Goal: Task Accomplishment & Management: Use online tool/utility

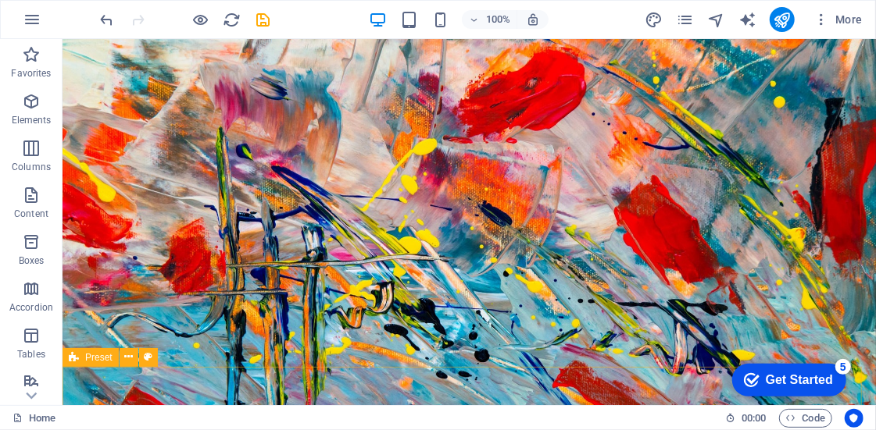
click at [98, 362] on span "Preset" at bounding box center [98, 357] width 27 height 9
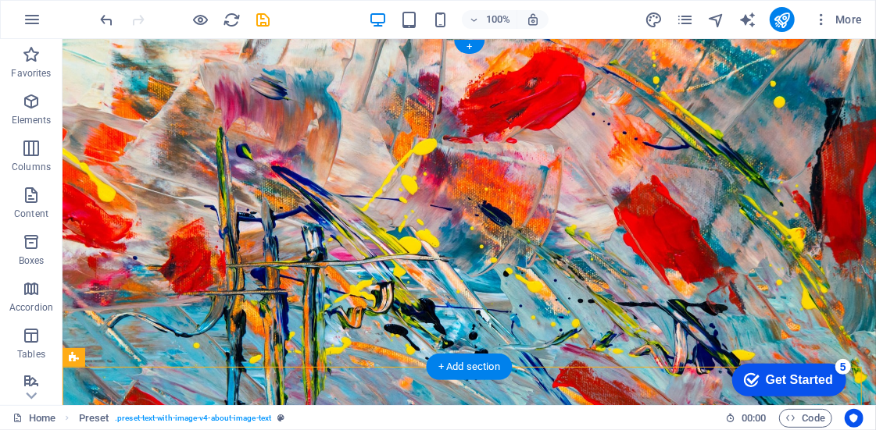
click at [298, 340] on figure at bounding box center [468, 221] width 813 height 366
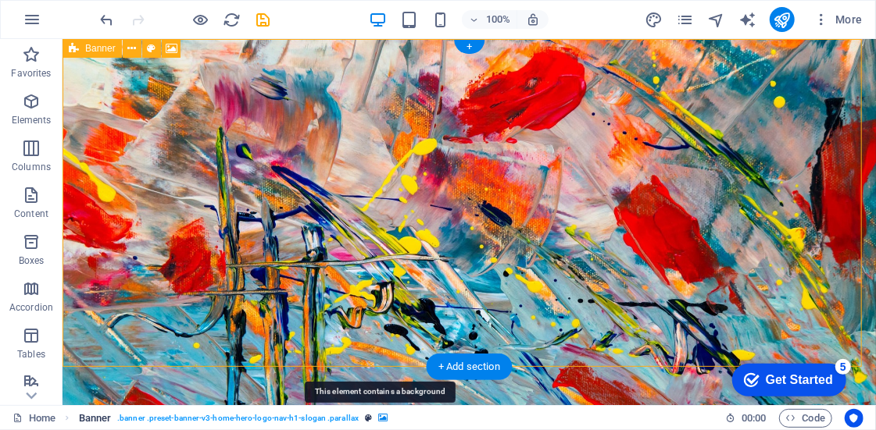
drag, startPoint x: 383, startPoint y: 419, endPoint x: 13, endPoint y: 289, distance: 391.8
click at [383, 419] on icon "breadcrumb" at bounding box center [382, 418] width 9 height 9
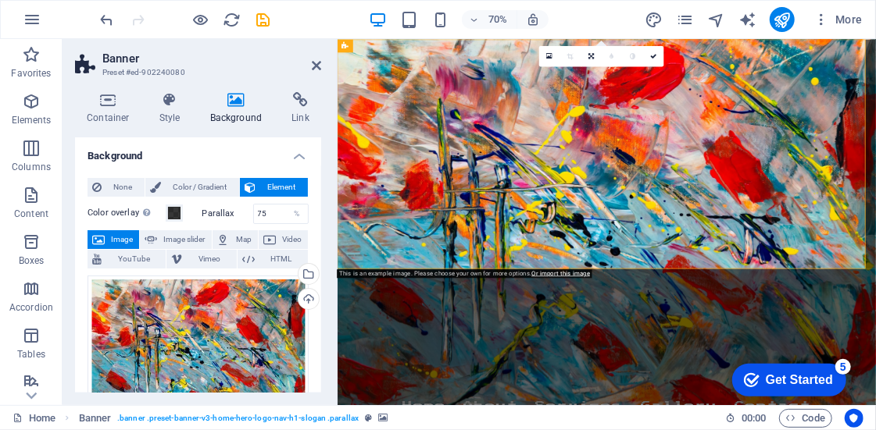
drag, startPoint x: 321, startPoint y: 274, endPoint x: 320, endPoint y: 285, distance: 11.0
click at [321, 285] on div "Container Style Background Link Size Height Default px rem % vh vw Min. height …" at bounding box center [197, 243] width 271 height 326
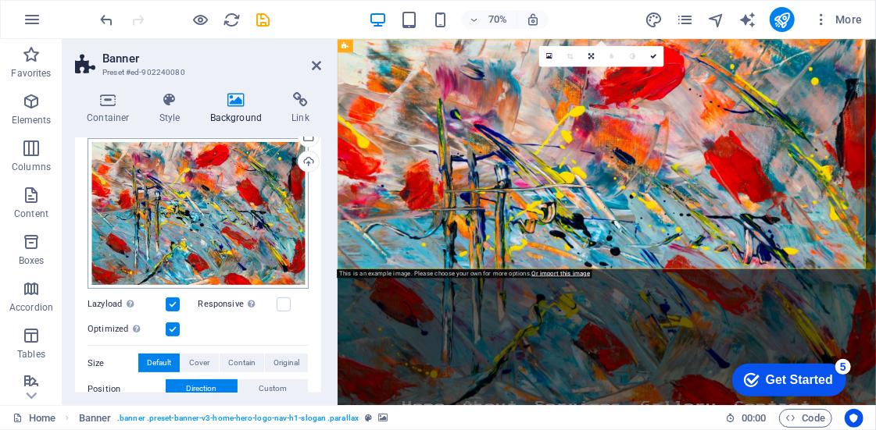
scroll to position [130, 0]
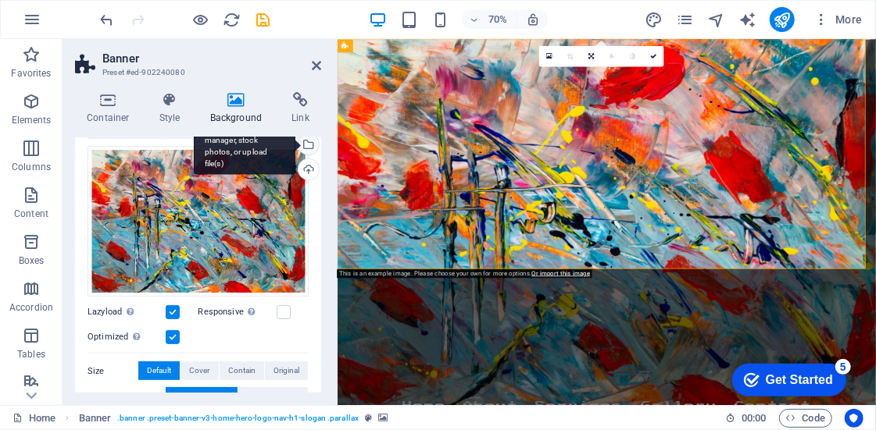
click at [295, 143] on div "Select files from the file manager, stock photos, or upload file(s)" at bounding box center [245, 145] width 102 height 59
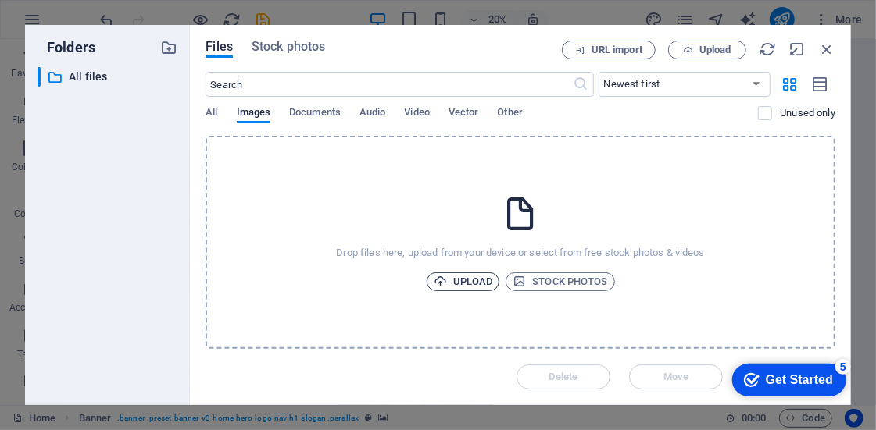
click at [453, 277] on span "Upload" at bounding box center [463, 282] width 59 height 19
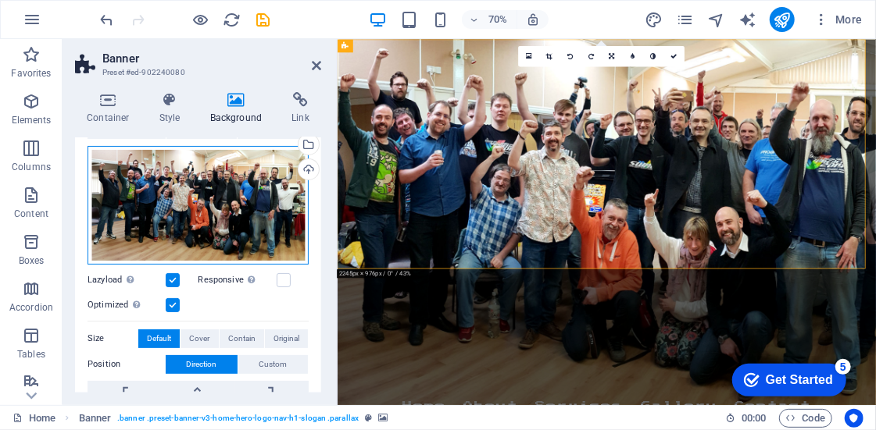
click at [247, 198] on div "Drag files here, click to choose files or select files from Files or our free s…" at bounding box center [197, 205] width 221 height 119
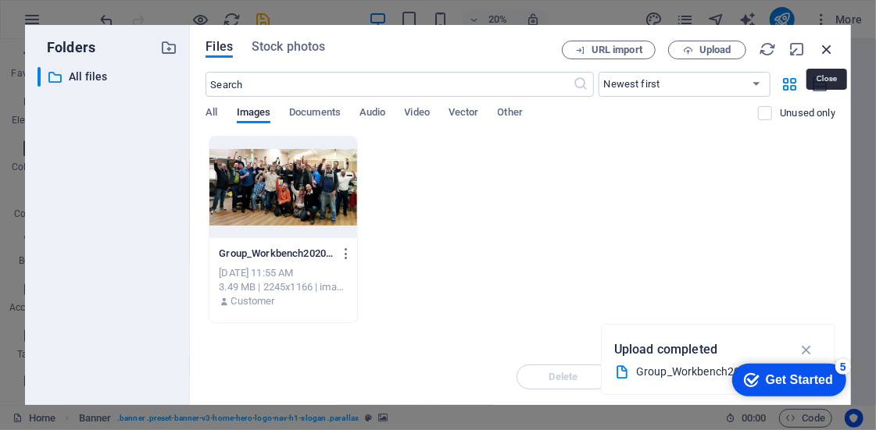
drag, startPoint x: 820, startPoint y: 46, endPoint x: 684, endPoint y: 32, distance: 136.6
click at [820, 46] on icon "button" at bounding box center [826, 49] width 17 height 17
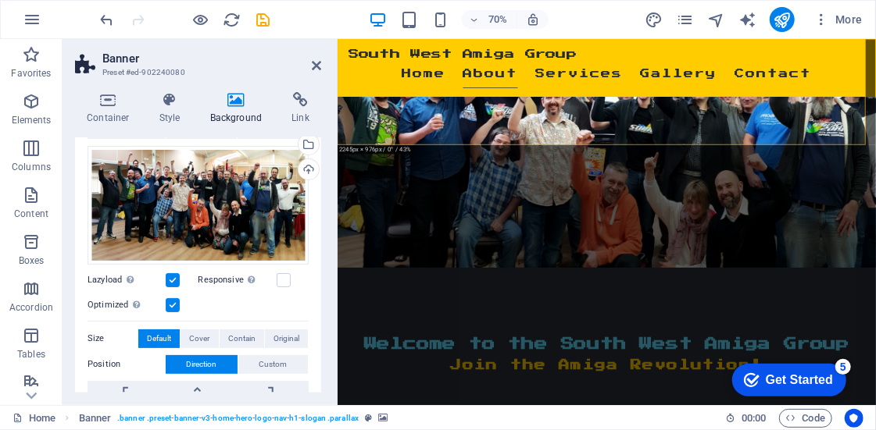
scroll to position [209, 0]
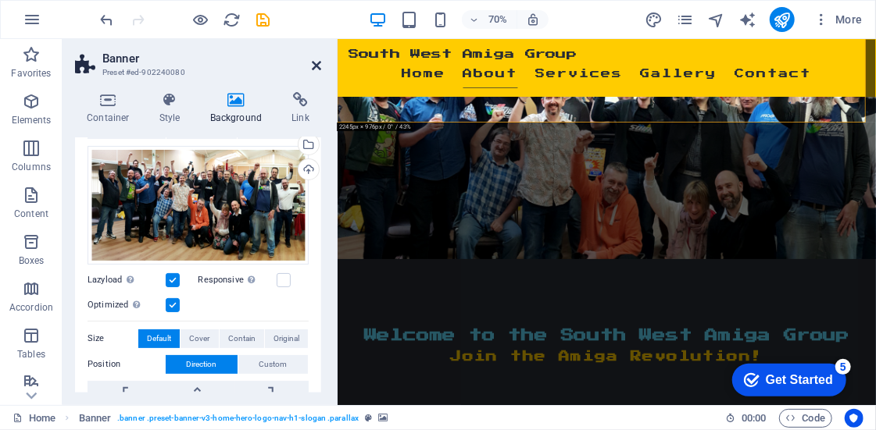
click at [316, 66] on icon at bounding box center [316, 65] width 9 height 12
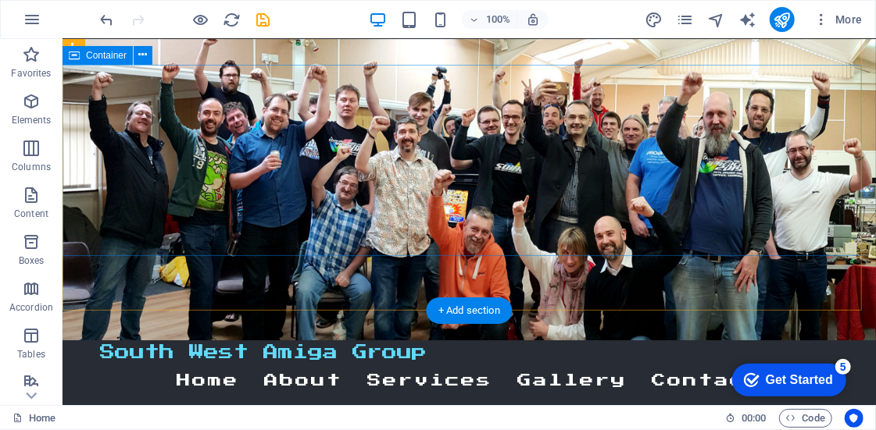
scroll to position [0, 0]
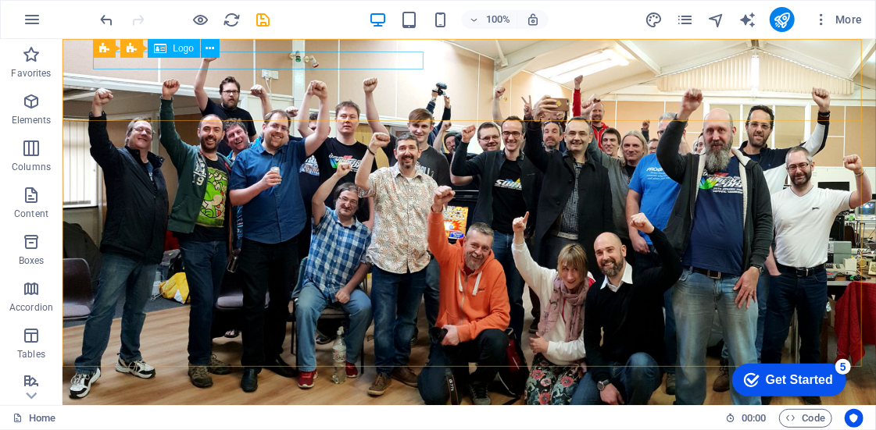
click at [169, 50] on div "Logo" at bounding box center [174, 48] width 52 height 19
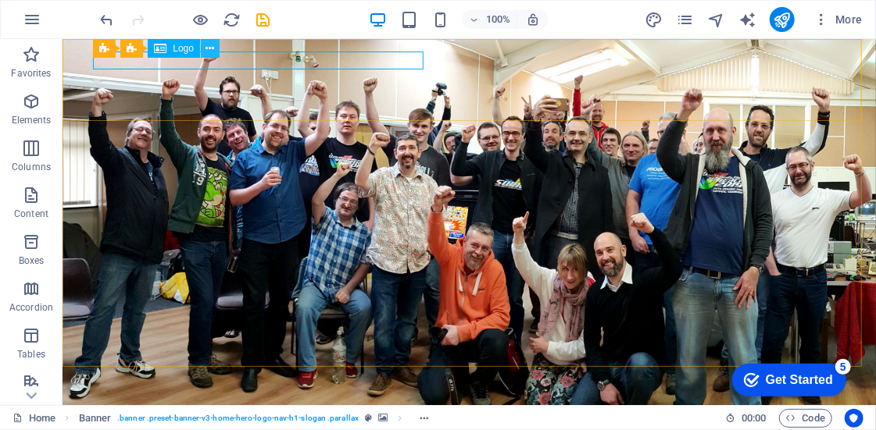
click at [204, 48] on button at bounding box center [210, 48] width 19 height 19
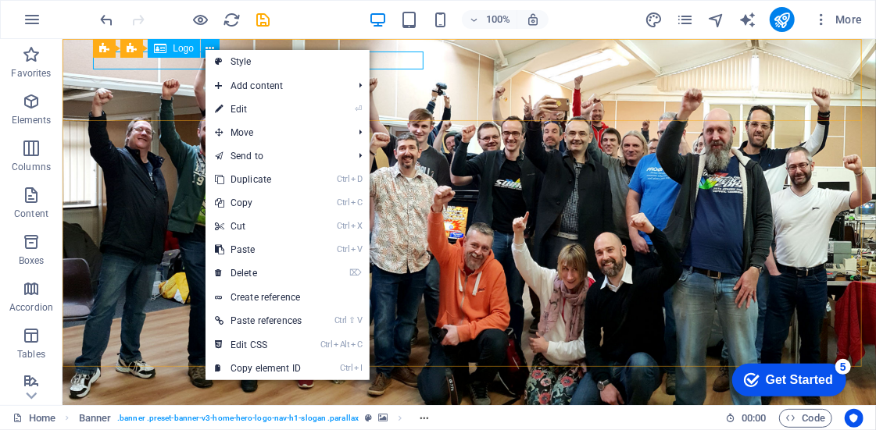
click at [184, 48] on span "Logo" at bounding box center [183, 48] width 21 height 9
select select "px"
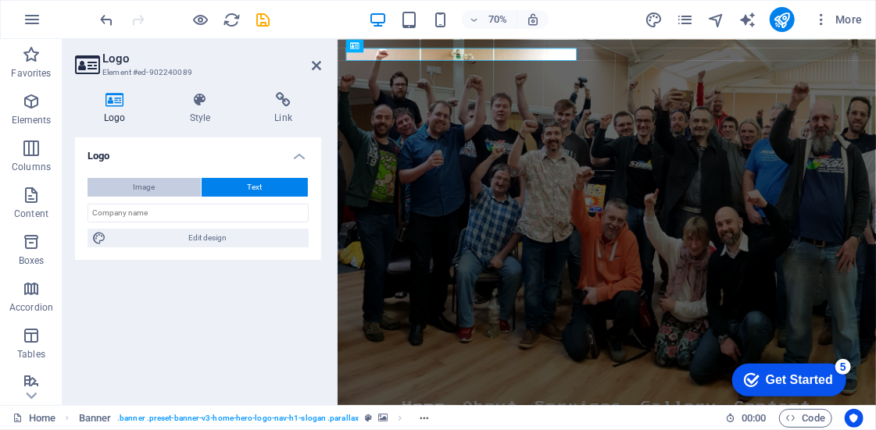
click at [155, 189] on span "Image" at bounding box center [145, 187] width 22 height 19
select select "DISABLED_OPTION_VALUE"
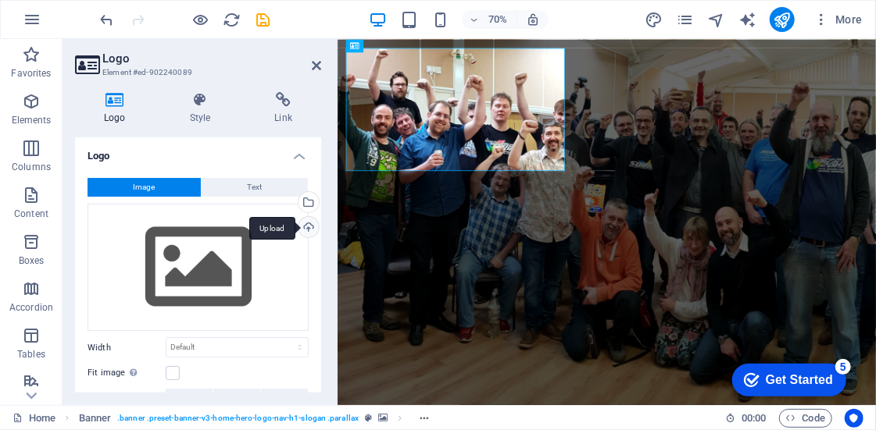
click at [303, 227] on div "Upload" at bounding box center [306, 228] width 23 height 23
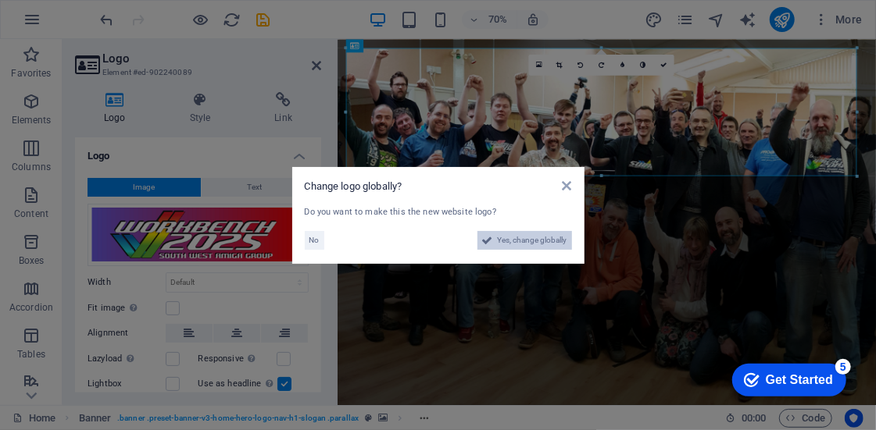
click at [507, 241] on span "Yes, change globally" at bounding box center [533, 240] width 70 height 19
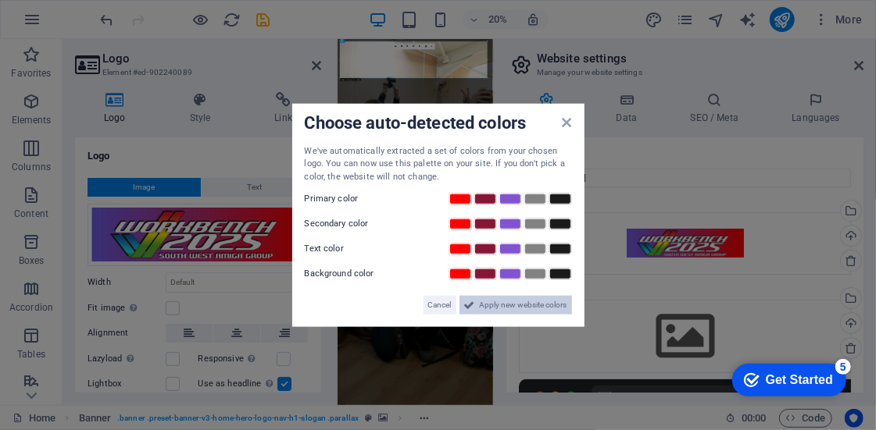
drag, startPoint x: 491, startPoint y: 303, endPoint x: 737, endPoint y: 1336, distance: 1061.6
click at [491, 303] on span "Apply new website colors" at bounding box center [523, 305] width 87 height 19
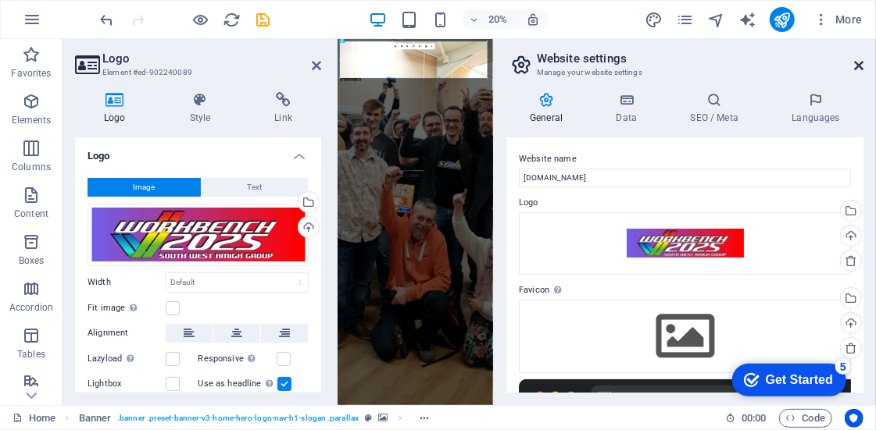
click at [856, 62] on icon at bounding box center [858, 65] width 9 height 12
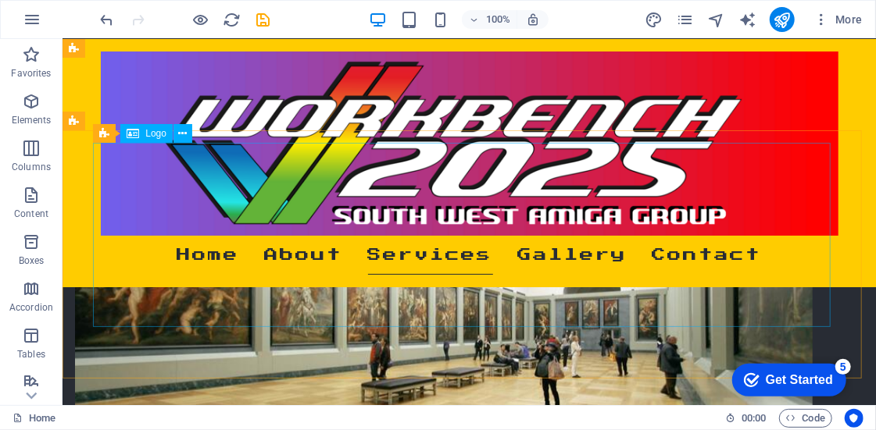
scroll to position [753, 0]
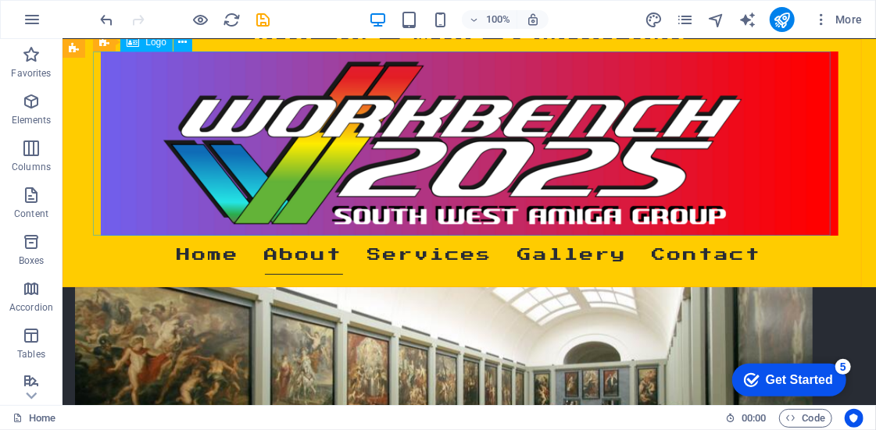
click at [152, 41] on span "Logo" at bounding box center [155, 41] width 21 height 9
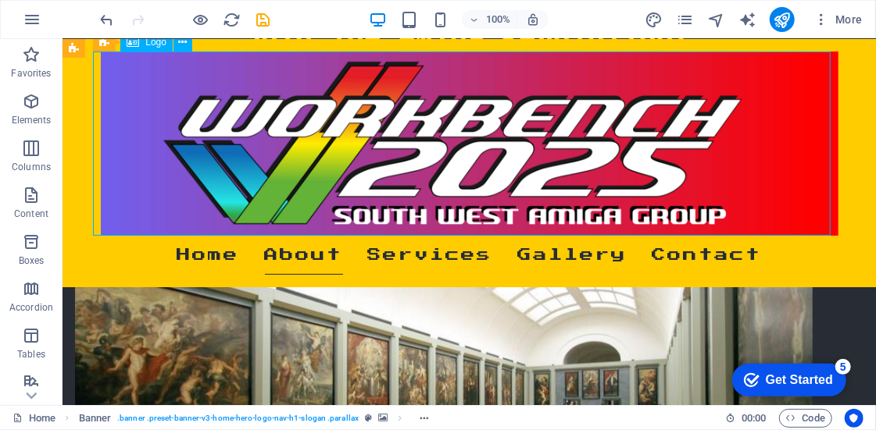
click at [152, 41] on span "Logo" at bounding box center [155, 41] width 21 height 9
click at [181, 45] on icon at bounding box center [183, 42] width 9 height 16
click at [129, 48] on icon at bounding box center [133, 42] width 12 height 19
click at [154, 48] on div "Logo" at bounding box center [146, 42] width 52 height 19
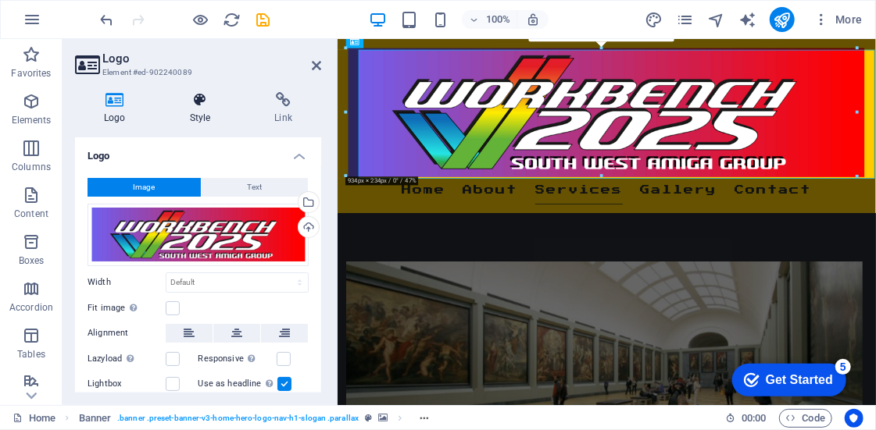
scroll to position [751, 0]
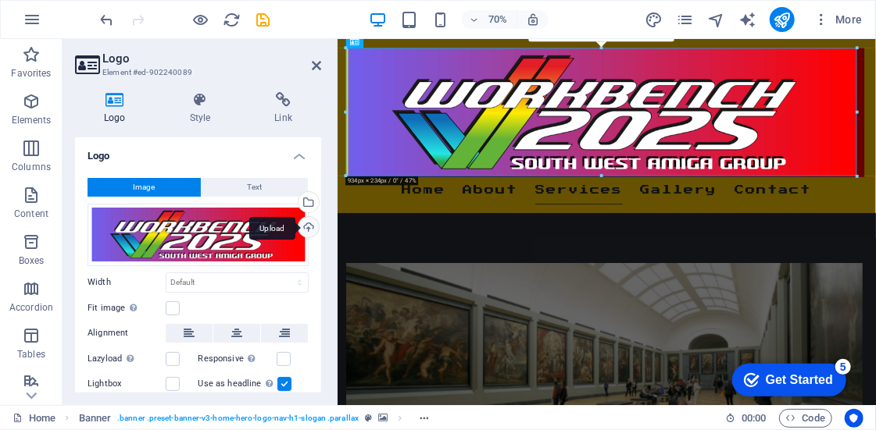
click at [308, 224] on div "Upload" at bounding box center [306, 228] width 23 height 23
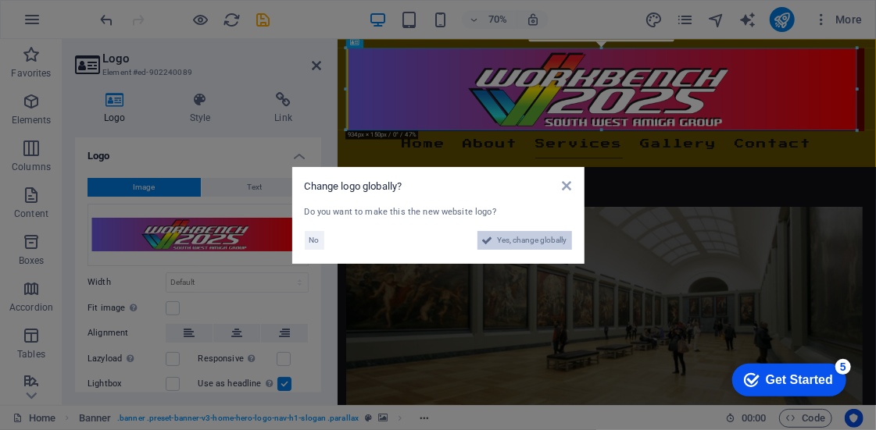
click at [505, 241] on span "Yes, change globally" at bounding box center [533, 240] width 70 height 19
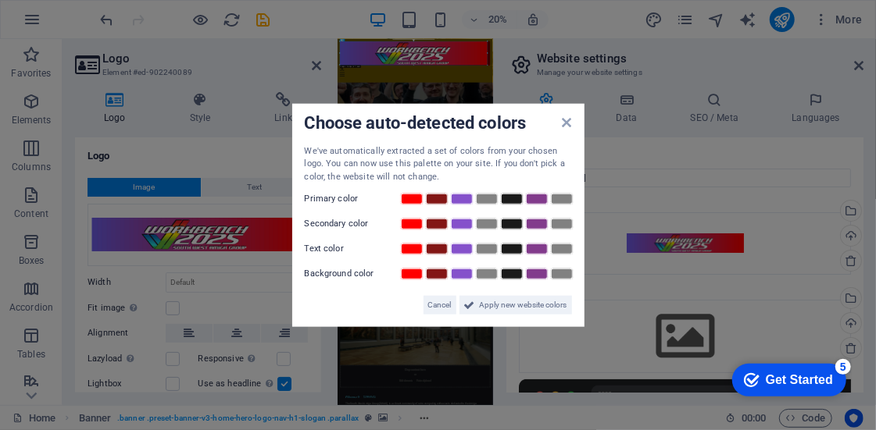
click at [359, 249] on label "Text color" at bounding box center [352, 249] width 94 height 19
click at [359, 212] on div "We've automatically extracted a set of colors from your chosen logo. You can no…" at bounding box center [438, 230] width 267 height 170
click at [519, 307] on span "Apply new website colors" at bounding box center [523, 305] width 87 height 19
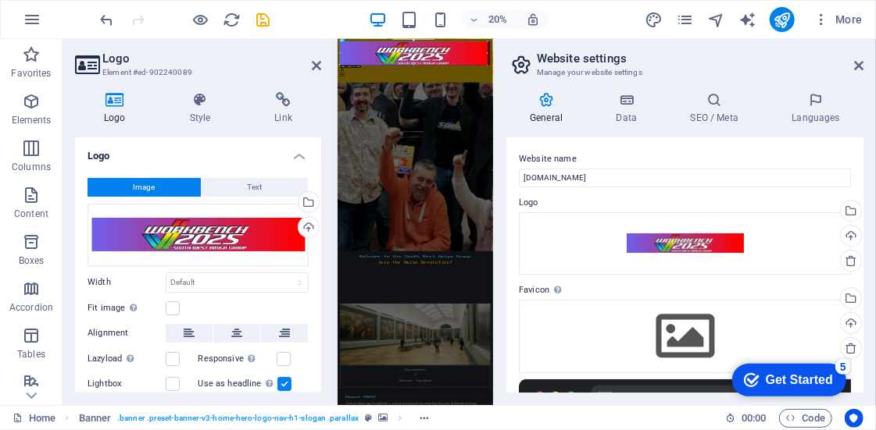
click at [855, 59] on h2 "Website settings" at bounding box center [700, 59] width 327 height 14
click at [858, 65] on icon at bounding box center [858, 65] width 9 height 12
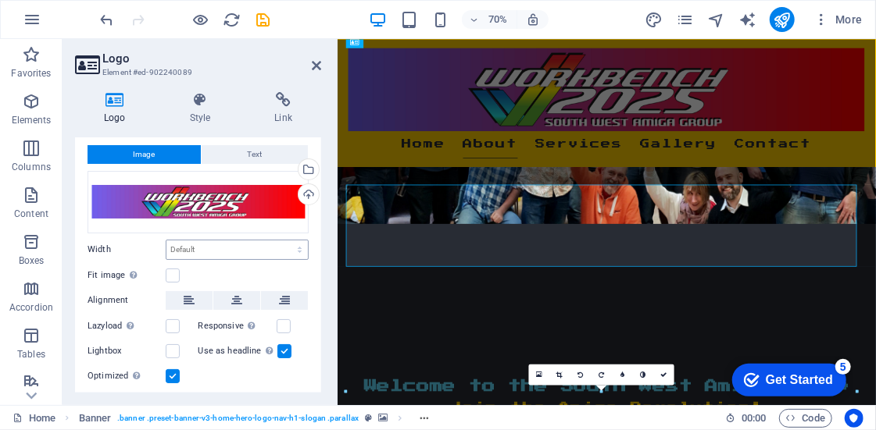
scroll to position [0, 0]
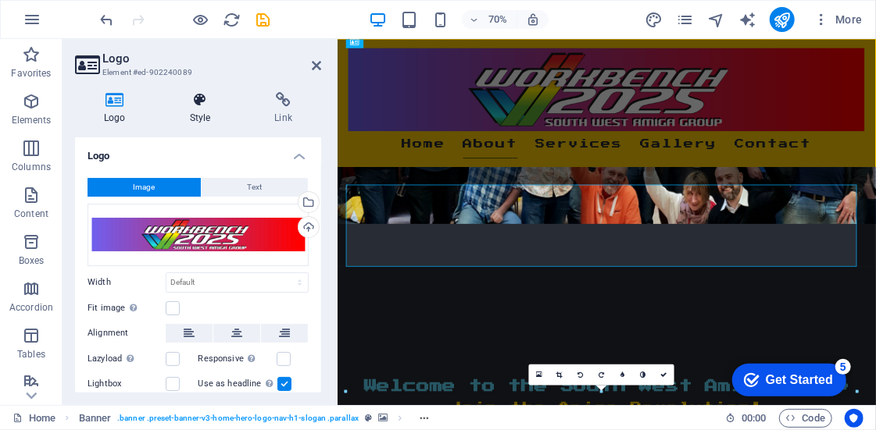
click at [212, 121] on h4 "Style" at bounding box center [203, 108] width 85 height 33
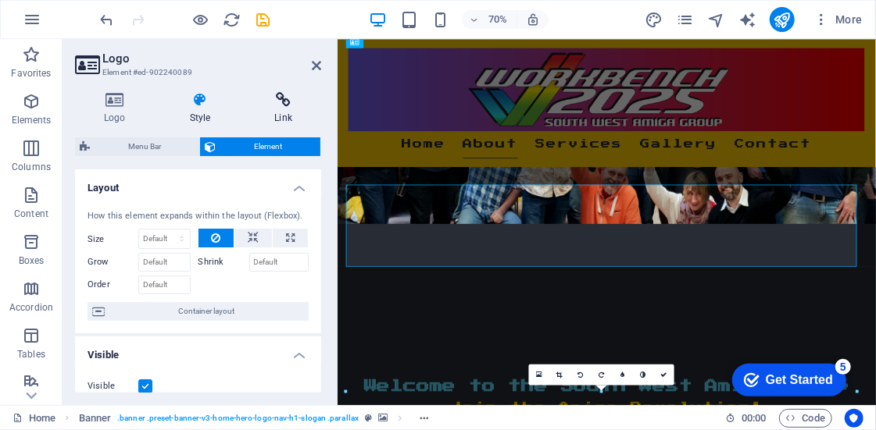
click at [270, 120] on h4 "Link" at bounding box center [283, 108] width 76 height 33
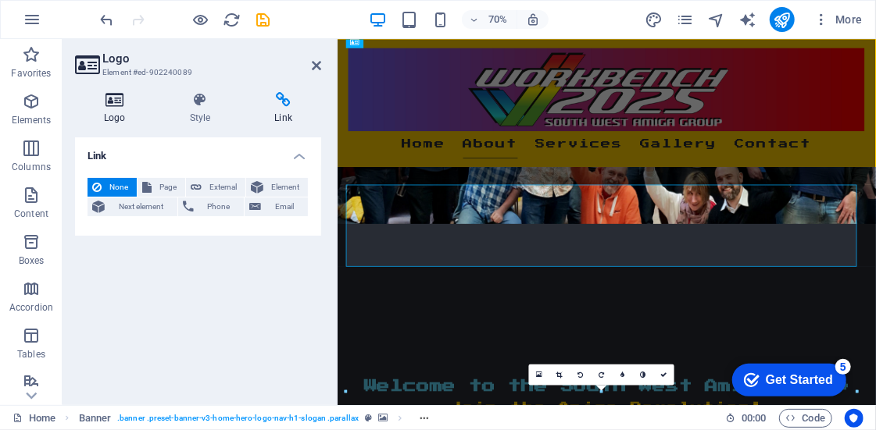
click at [136, 113] on h4 "Logo" at bounding box center [118, 108] width 86 height 33
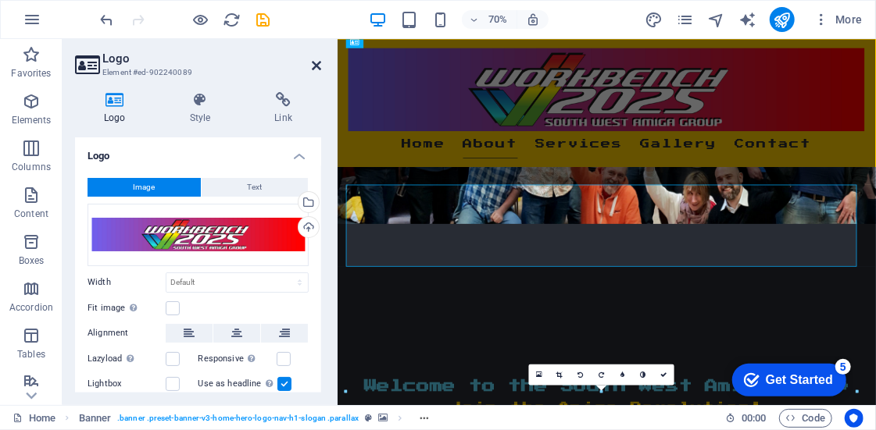
click at [312, 66] on icon at bounding box center [316, 65] width 9 height 12
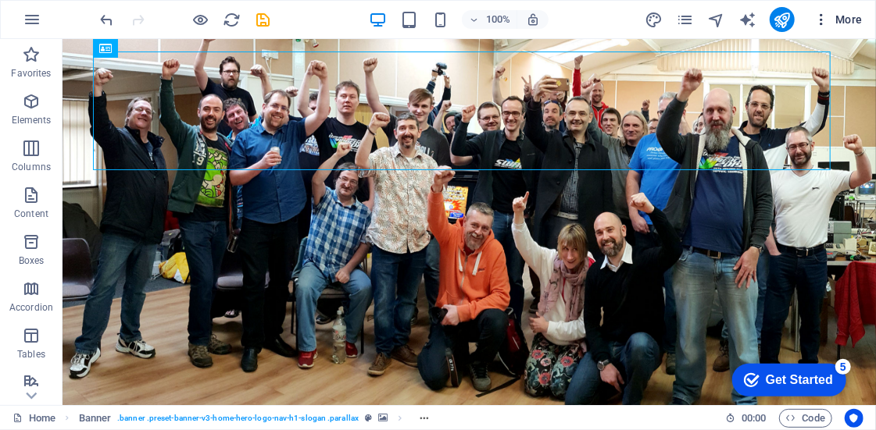
click at [848, 23] on span "More" at bounding box center [837, 20] width 49 height 16
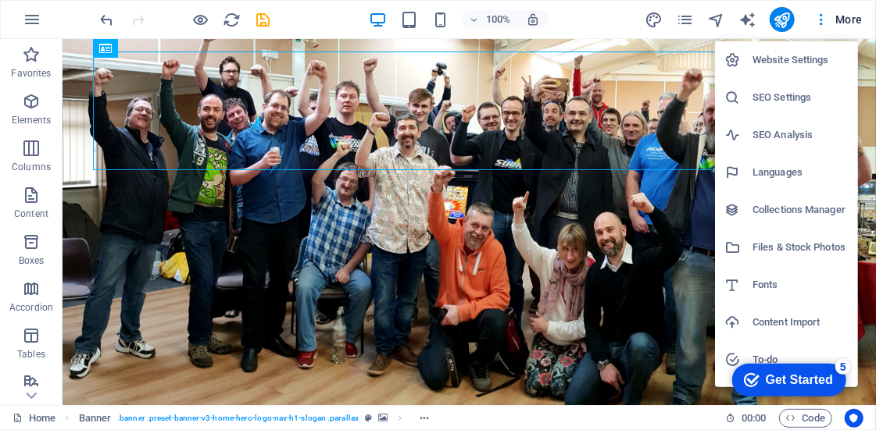
click at [814, 63] on h6 "Website Settings" at bounding box center [800, 60] width 96 height 19
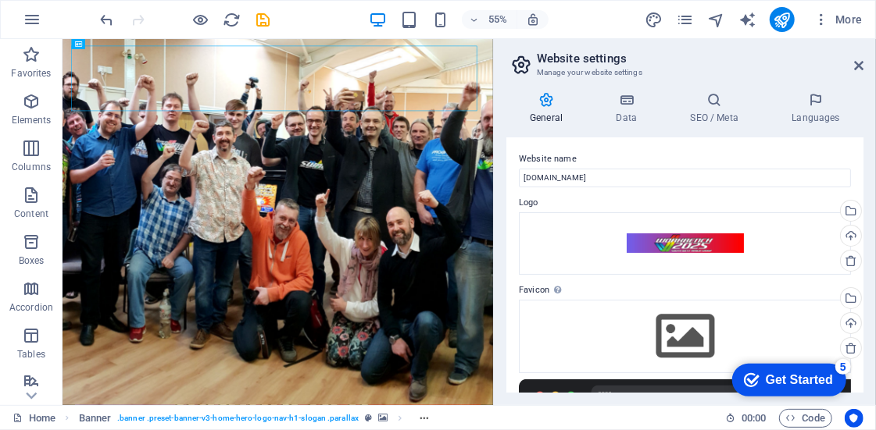
click at [559, 112] on h4 "General" at bounding box center [549, 108] width 86 height 33
click at [629, 114] on h4 "Data" at bounding box center [629, 108] width 74 height 33
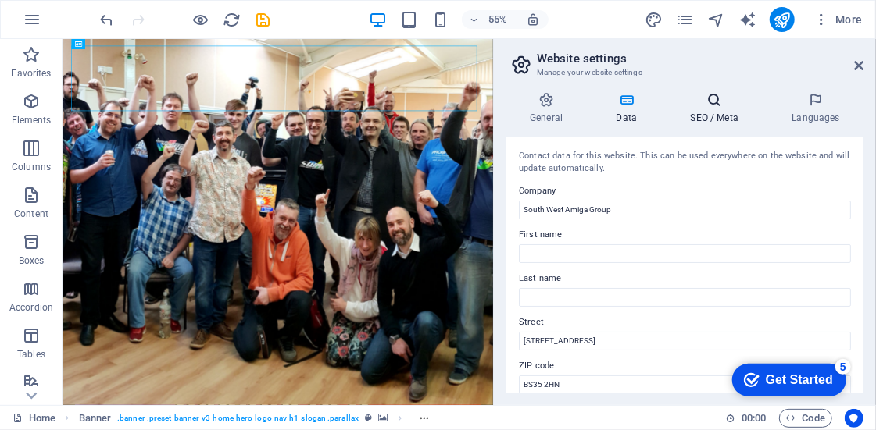
click at [696, 114] on h4 "SEO / Meta" at bounding box center [717, 108] width 102 height 33
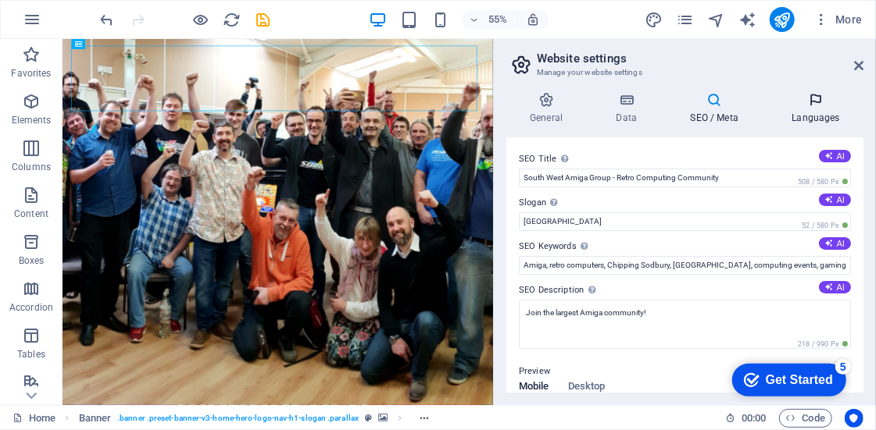
click at [807, 113] on h4 "Languages" at bounding box center [815, 108] width 95 height 33
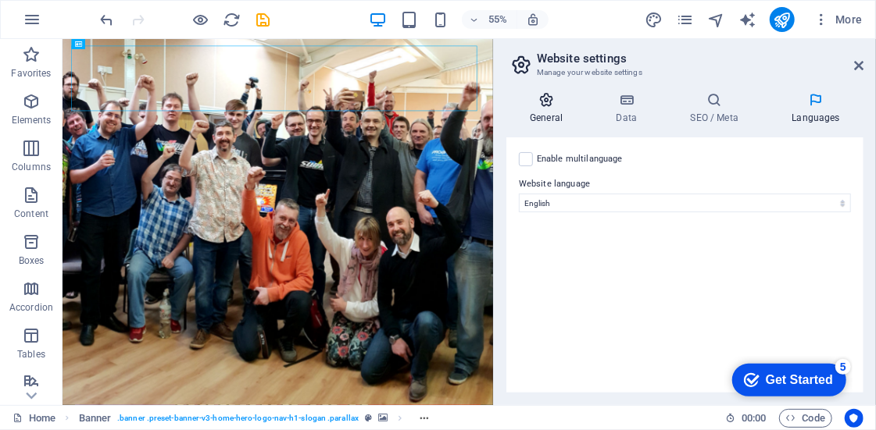
click at [544, 110] on h4 "General" at bounding box center [549, 108] width 86 height 33
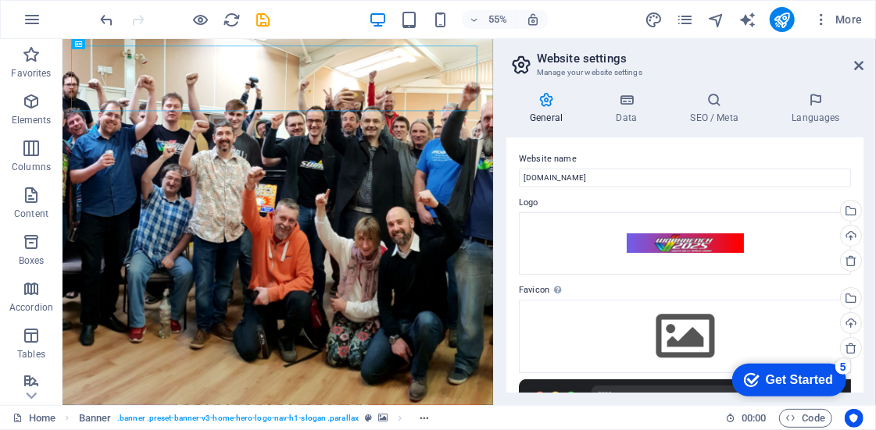
click at [850, 66] on header "Website settings Manage your website settings" at bounding box center [686, 59] width 354 height 41
click at [852, 63] on h2 "Website settings" at bounding box center [700, 59] width 327 height 14
click at [857, 65] on icon at bounding box center [858, 65] width 9 height 12
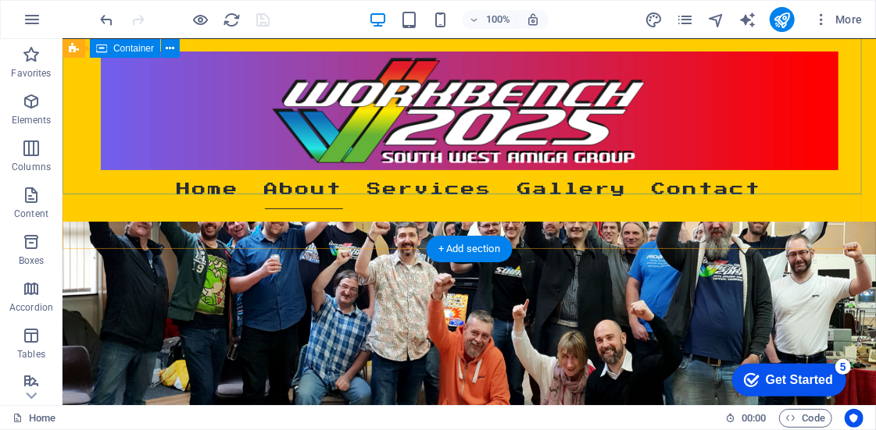
scroll to position [325, 0]
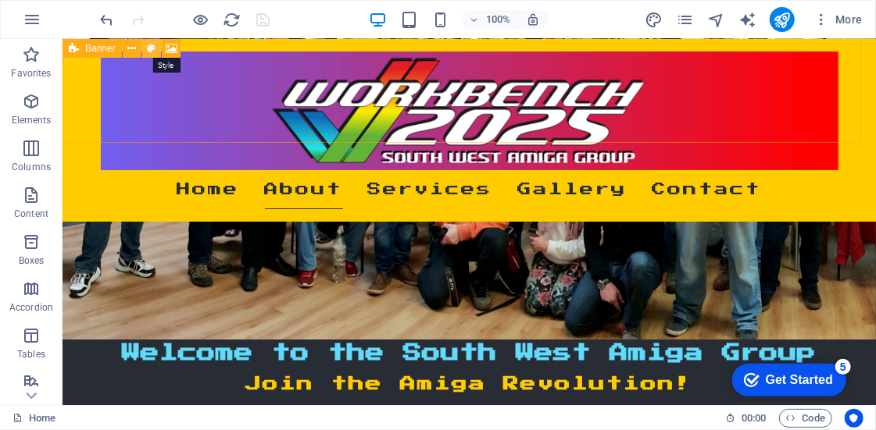
click at [0, 0] on icon at bounding box center [0, 0] width 0 height 0
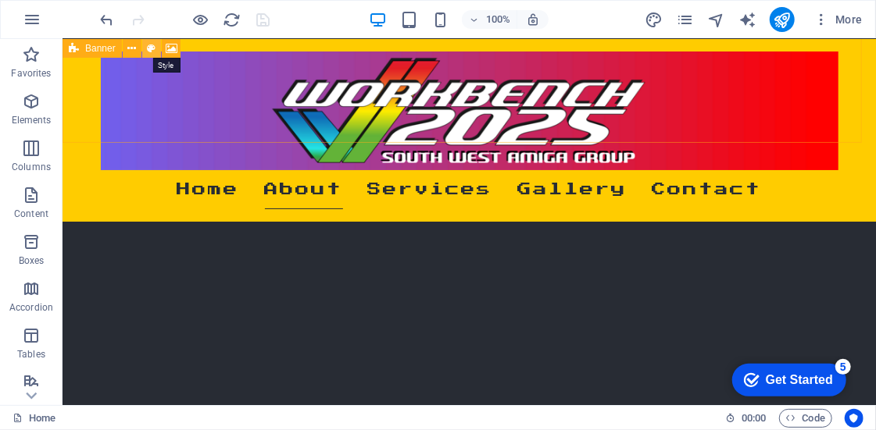
select select "preset-banner-v3-home-hero-logo-nav-h1-slogan"
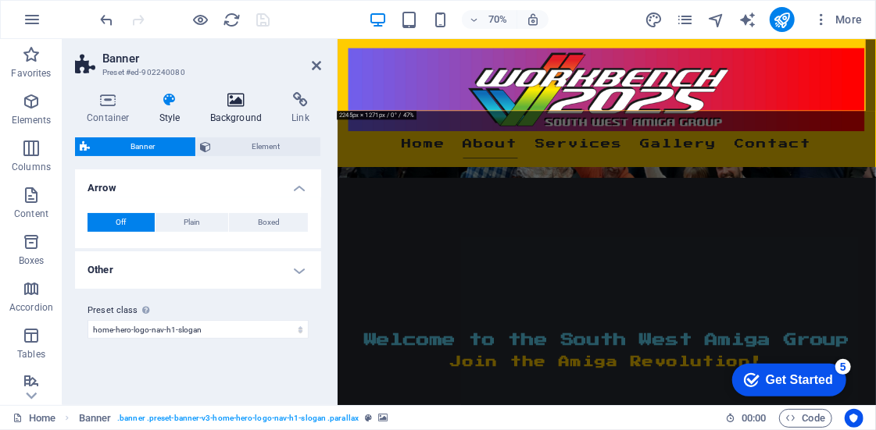
click at [246, 109] on h4 "Background" at bounding box center [239, 108] width 82 height 33
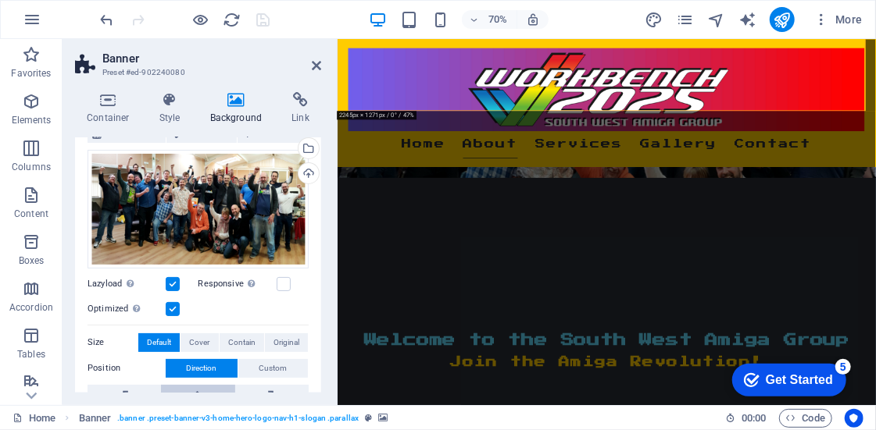
scroll to position [0, 0]
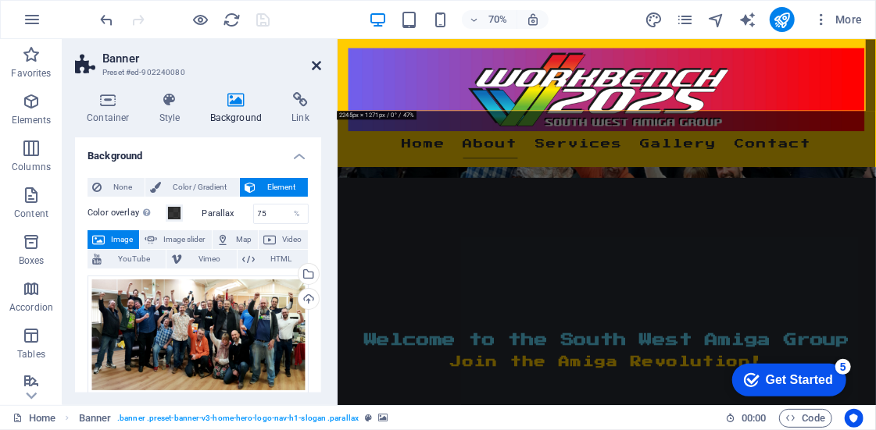
click at [313, 62] on icon at bounding box center [316, 65] width 9 height 12
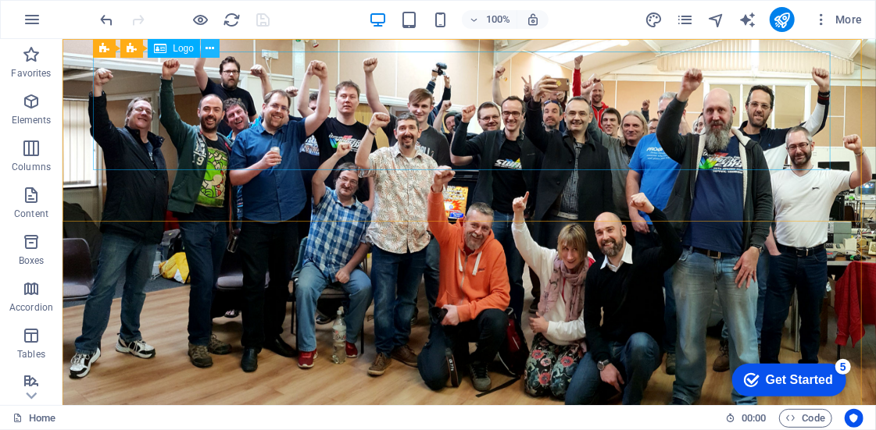
click at [207, 47] on icon at bounding box center [210, 49] width 9 height 16
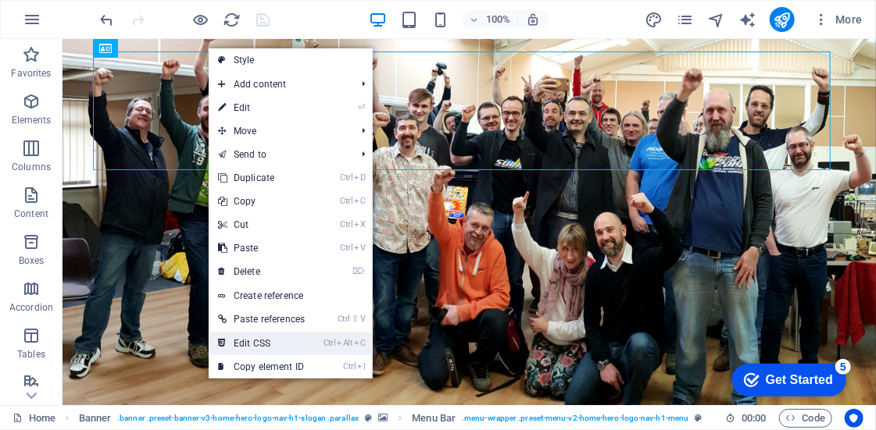
click at [274, 338] on link "Ctrl Alt C Edit CSS" at bounding box center [261, 343] width 105 height 23
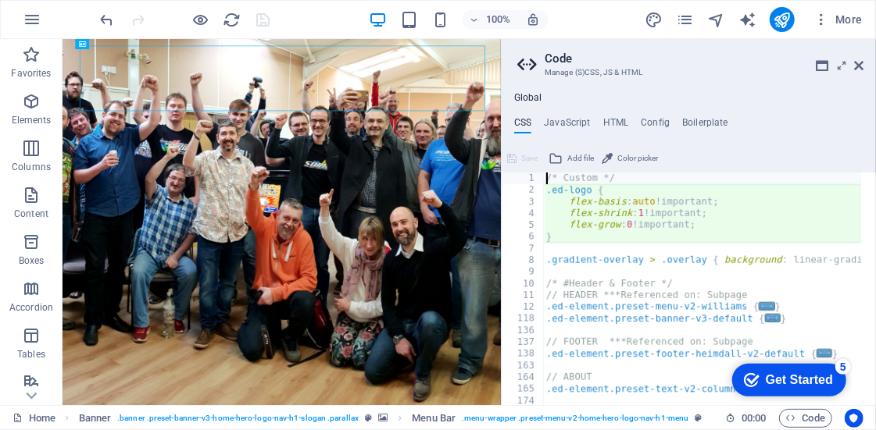
type textarea "flex-basis: auto!important;"
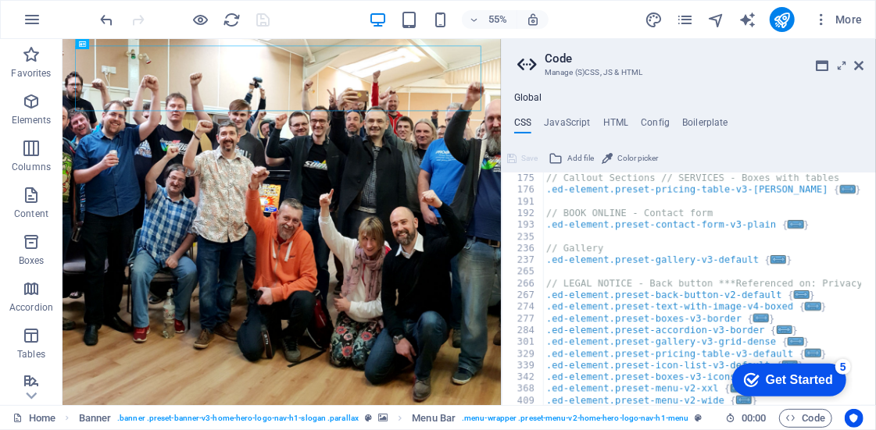
scroll to position [117, 0]
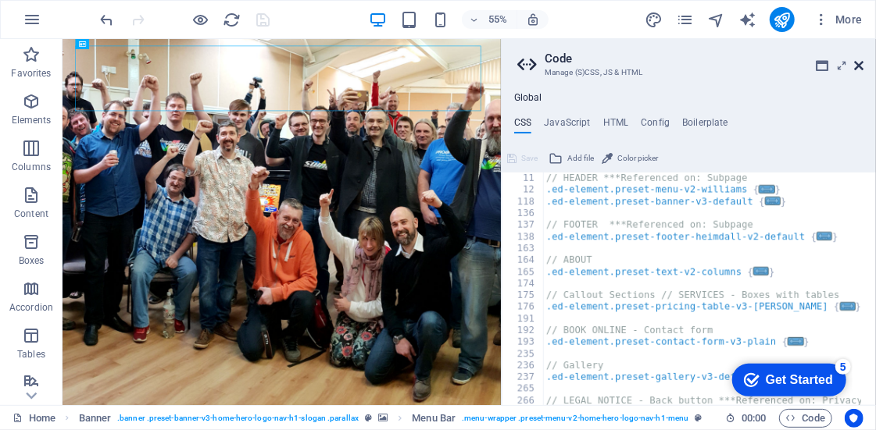
drag, startPoint x: 858, startPoint y: 62, endPoint x: 750, endPoint y: 40, distance: 110.0
click at [858, 62] on icon at bounding box center [858, 65] width 9 height 12
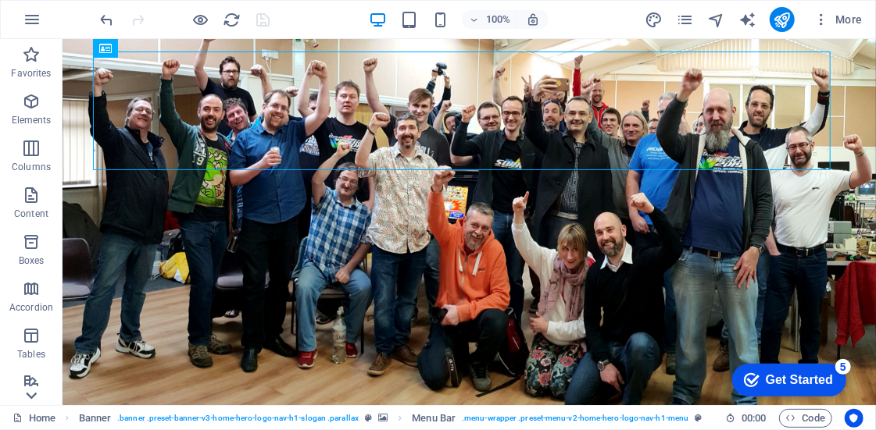
click at [32, 394] on icon at bounding box center [31, 396] width 22 height 22
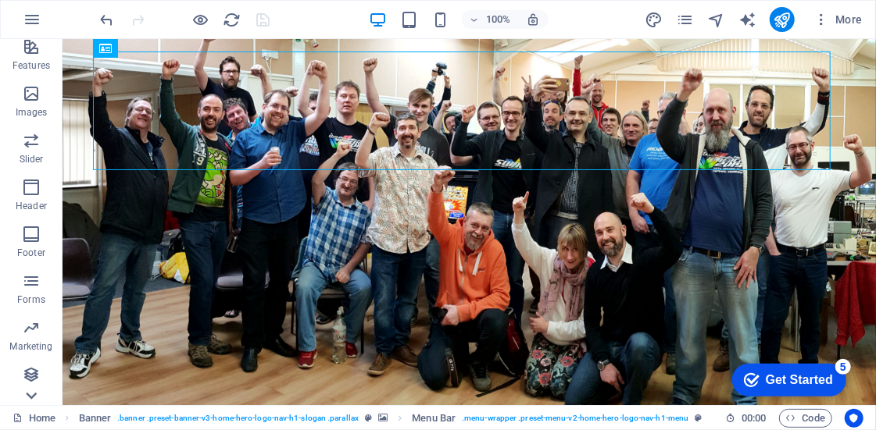
scroll to position [336, 0]
click at [28, 45] on icon at bounding box center [31, 48] width 22 height 22
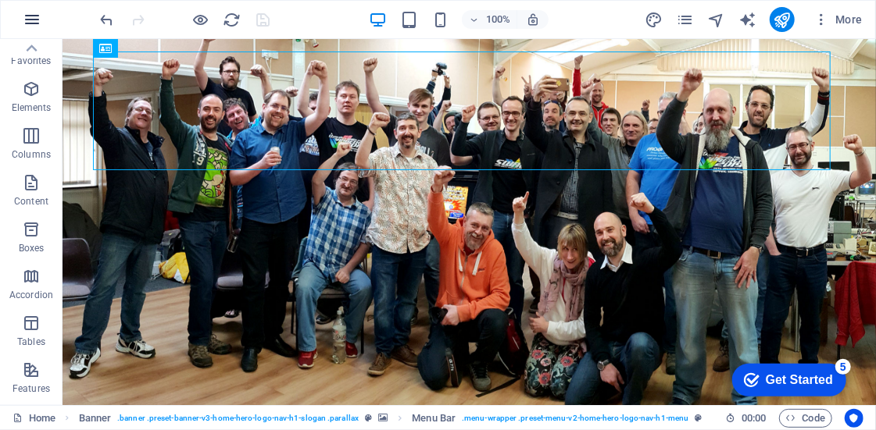
scroll to position [0, 0]
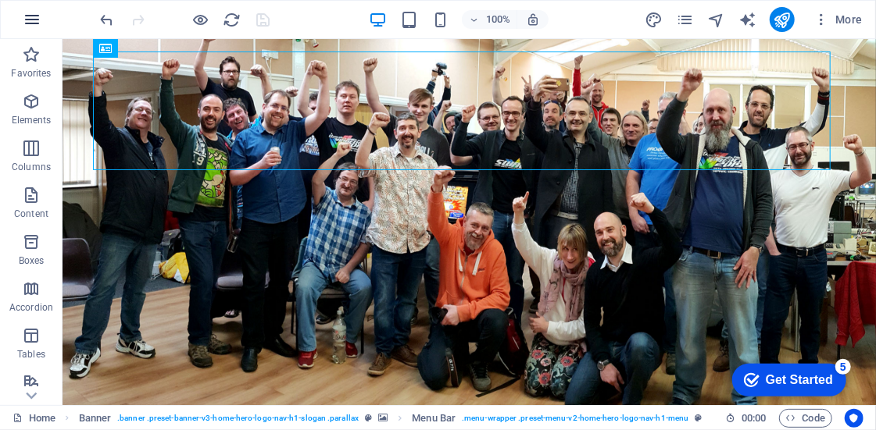
click at [28, 24] on icon "button" at bounding box center [32, 19] width 19 height 19
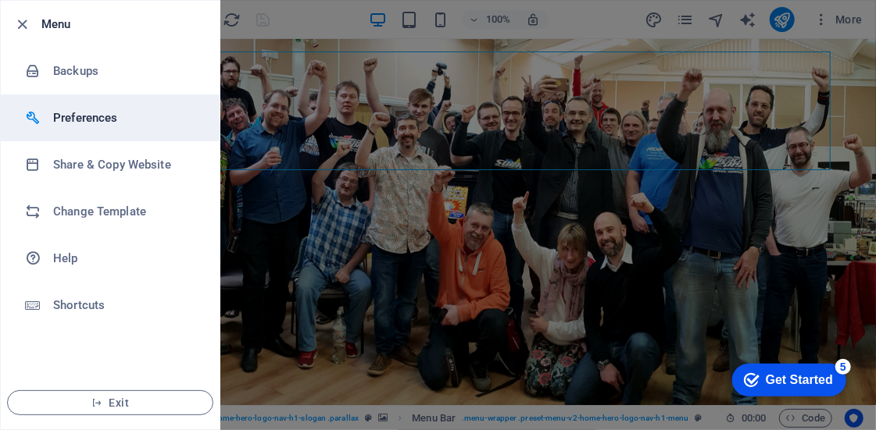
click at [84, 120] on h6 "Preferences" at bounding box center [125, 118] width 145 height 19
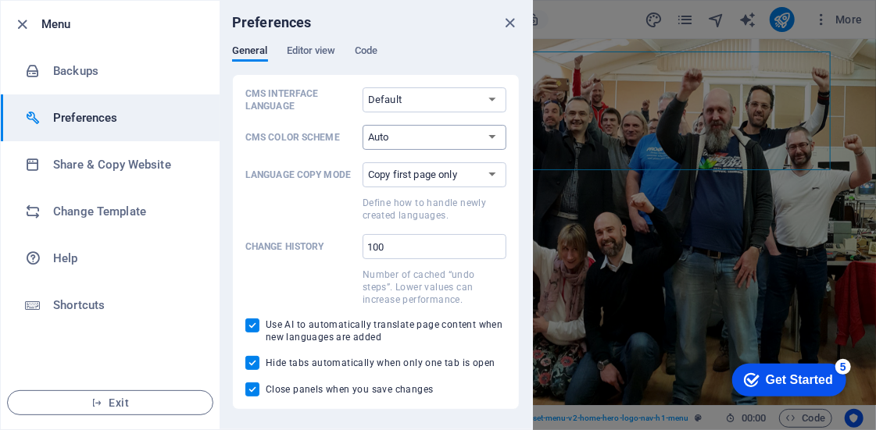
click at [412, 133] on select "Auto Dark Light" at bounding box center [434, 137] width 144 height 25
click at [332, 52] on span "Editor view" at bounding box center [311, 52] width 49 height 22
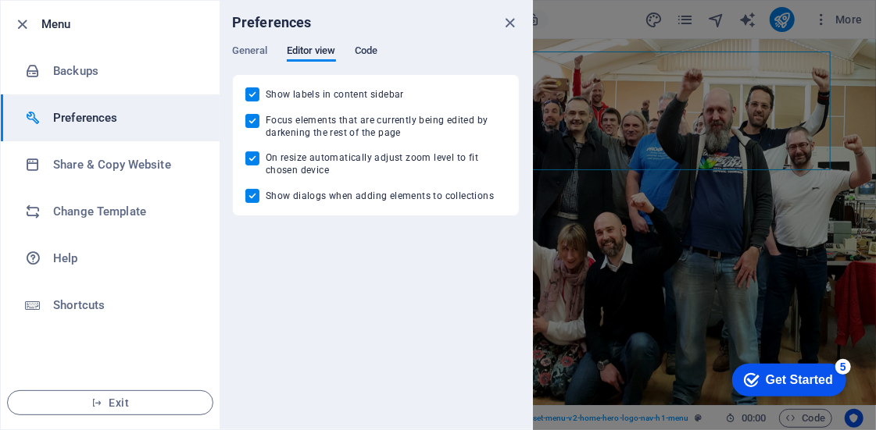
click at [373, 55] on span "Code" at bounding box center [366, 52] width 23 height 22
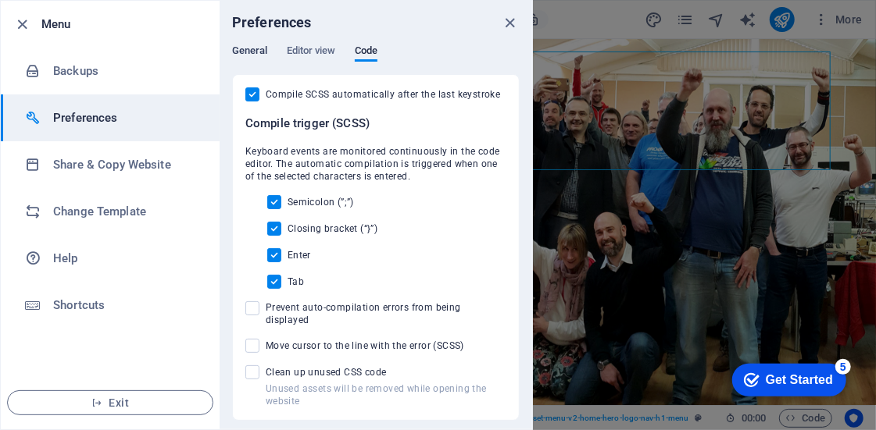
click at [249, 46] on span "General" at bounding box center [250, 52] width 36 height 22
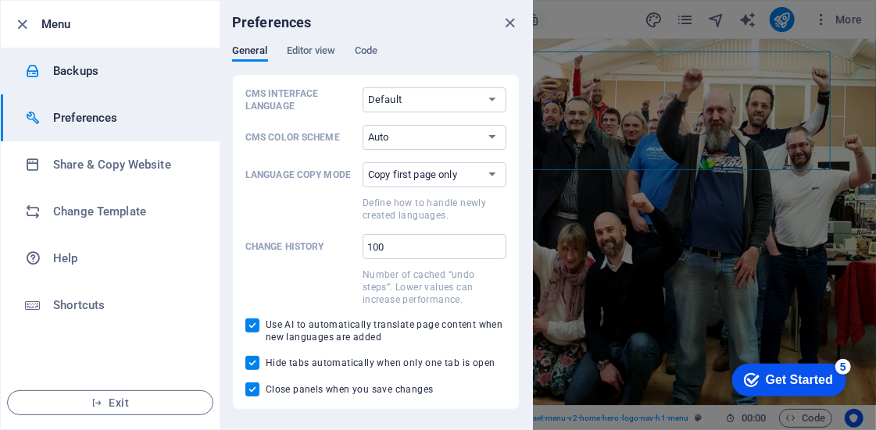
click at [57, 66] on h6 "Backups" at bounding box center [125, 71] width 145 height 19
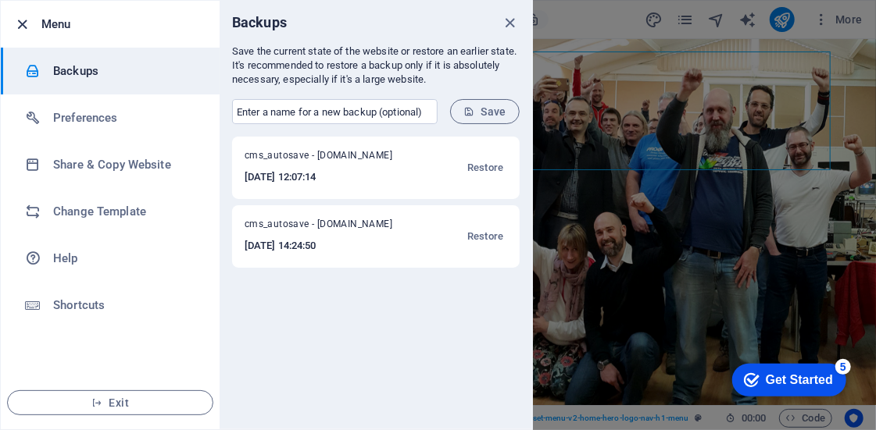
click at [29, 21] on icon "button" at bounding box center [23, 25] width 18 height 18
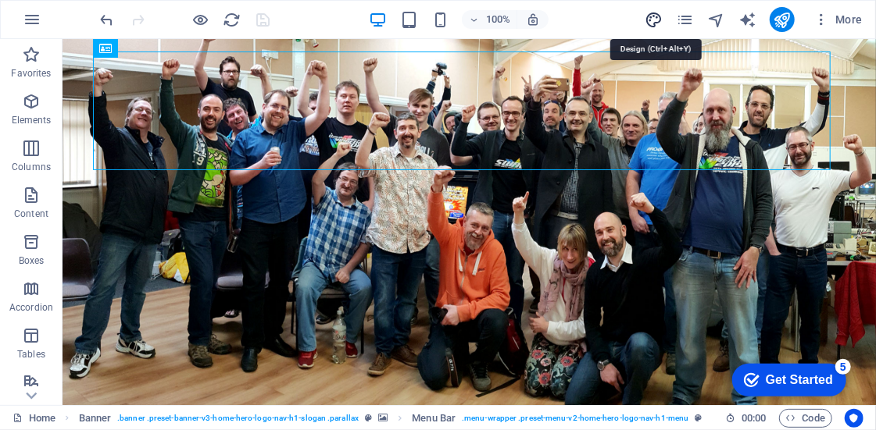
click at [649, 19] on icon "design" at bounding box center [653, 20] width 18 height 18
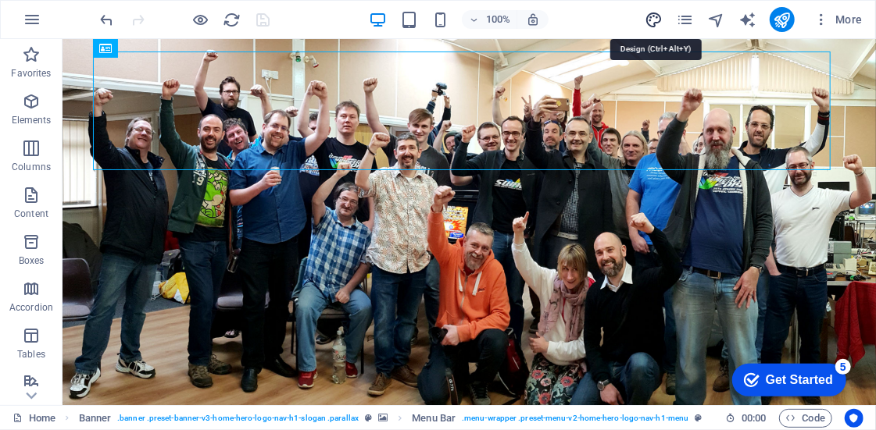
select select "px"
select select "200"
select select "px"
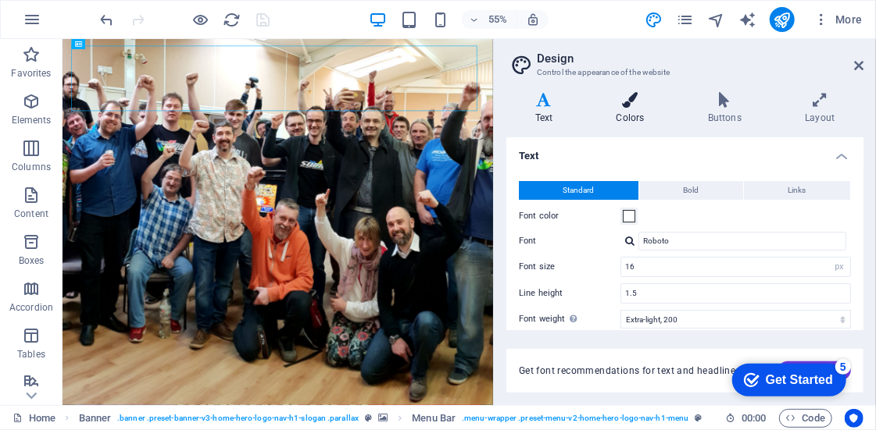
click at [646, 105] on icon at bounding box center [629, 100] width 85 height 16
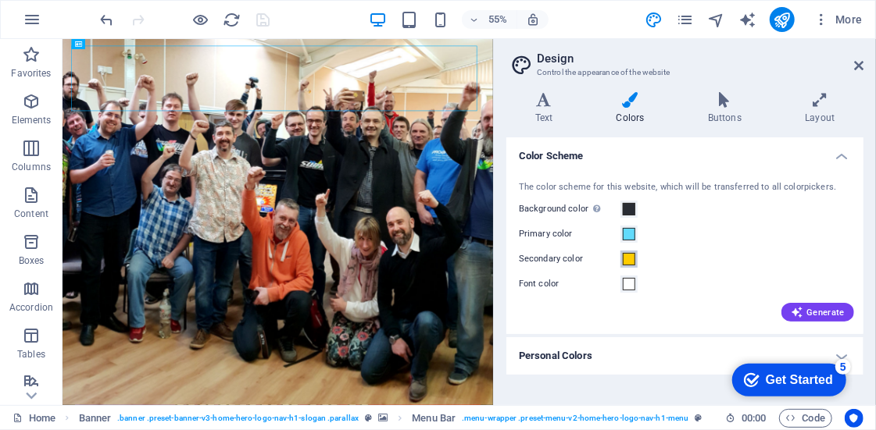
click at [628, 259] on span at bounding box center [629, 259] width 12 height 12
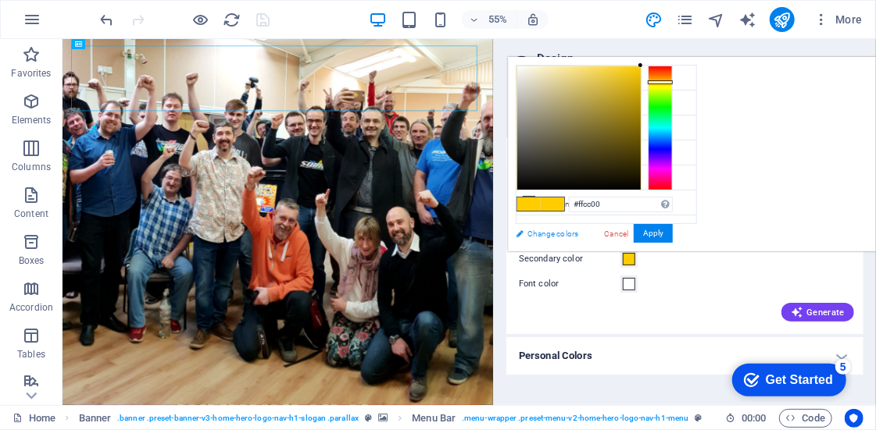
click at [526, 237] on link "Change colors" at bounding box center [598, 234] width 181 height 20
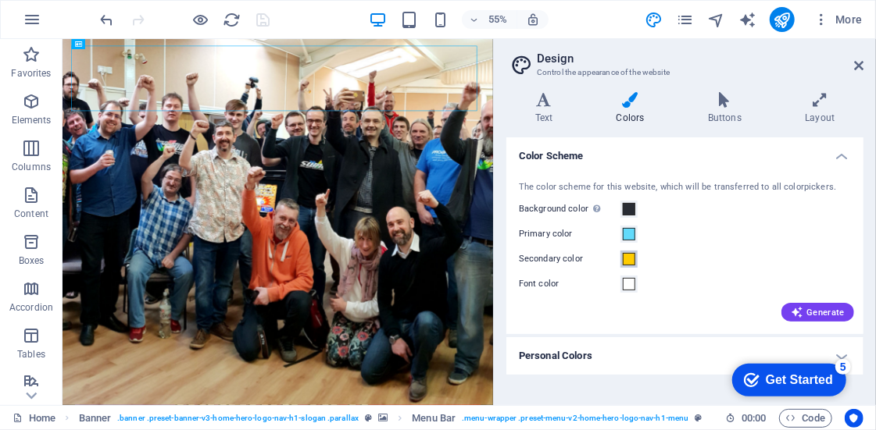
click at [626, 257] on span at bounding box center [629, 259] width 12 height 12
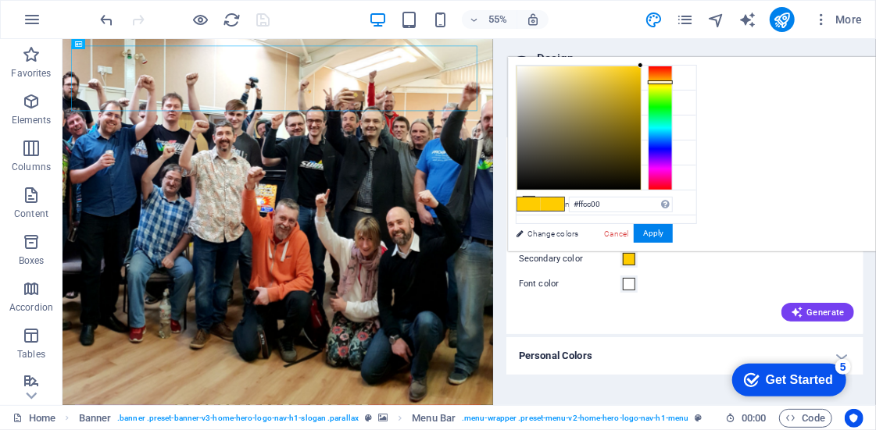
click at [537, 234] on link "Change colors" at bounding box center [598, 234] width 181 height 20
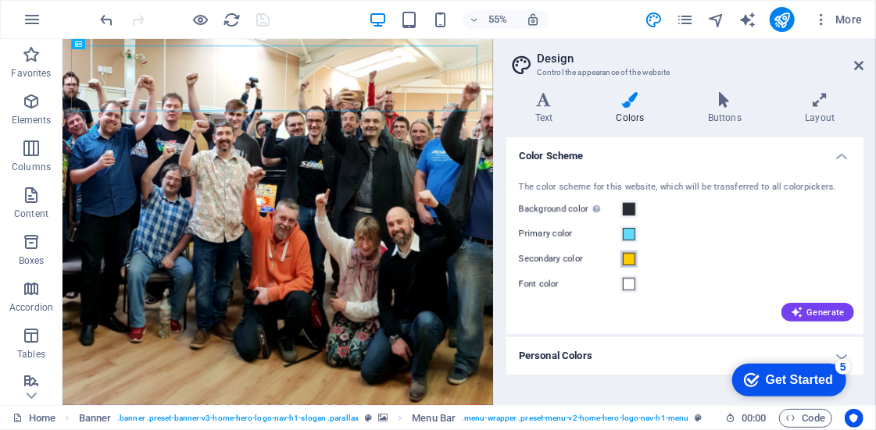
click at [628, 255] on span at bounding box center [629, 259] width 12 height 12
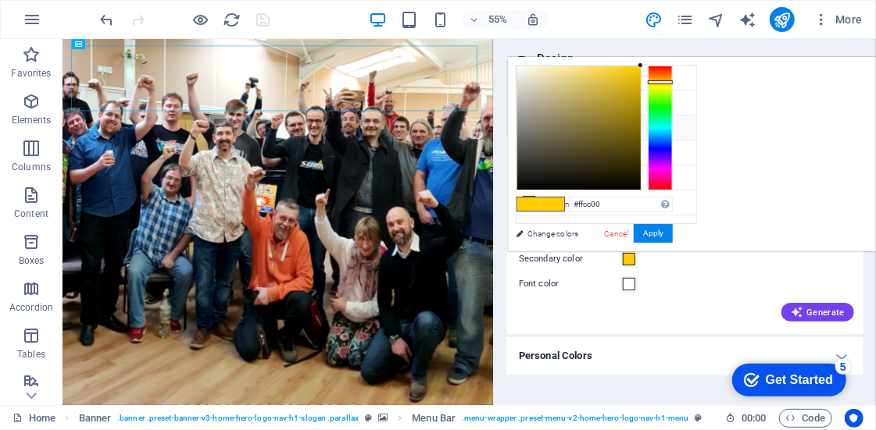
click at [551, 128] on li "Secondary color #ffcc00" at bounding box center [606, 128] width 180 height 25
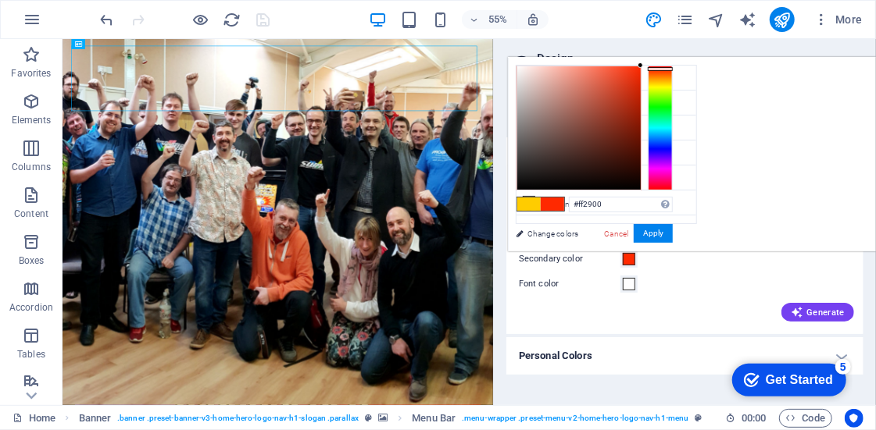
drag, startPoint x: 855, startPoint y: 151, endPoint x: 858, endPoint y: 68, distance: 82.9
click at [673, 68] on div at bounding box center [660, 128] width 25 height 125
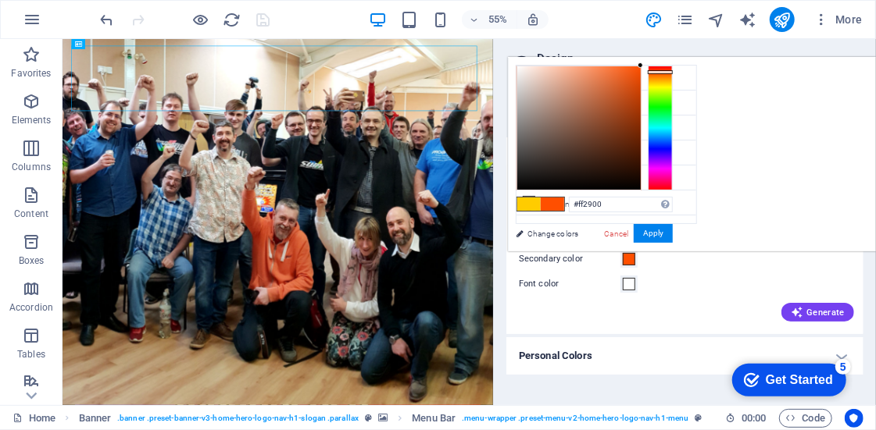
click at [673, 71] on div at bounding box center [660, 72] width 25 height 4
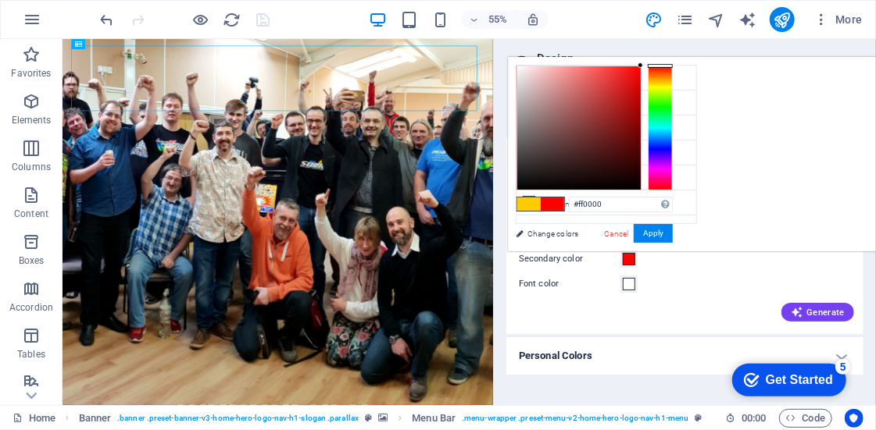
click at [680, 60] on div "#ff0000 Supported formats #0852ed rgb(8, 82, 237) rgba(8, 82, 237, 90%) hsv(221…" at bounding box center [594, 268] width 173 height 420
click at [569, 99] on li "Primary color #61dafb" at bounding box center [606, 103] width 180 height 25
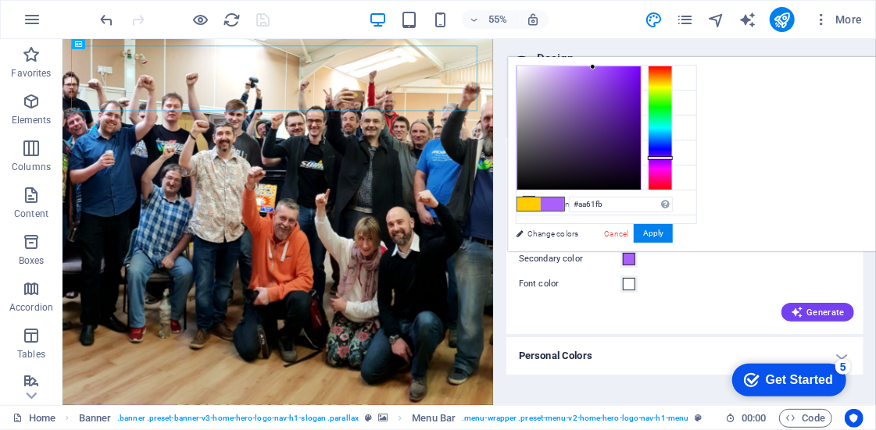
drag, startPoint x: 855, startPoint y: 126, endPoint x: 854, endPoint y: 157, distance: 31.3
click at [673, 157] on div at bounding box center [660, 128] width 25 height 125
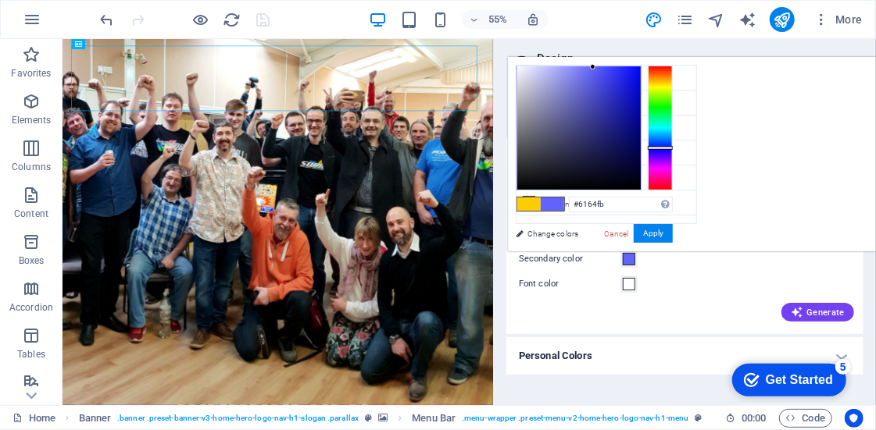
drag, startPoint x: 854, startPoint y: 157, endPoint x: 854, endPoint y: 147, distance: 10.2
click at [673, 147] on div at bounding box center [660, 148] width 25 height 4
click at [562, 124] on li "Secondary color #6164fb" at bounding box center [606, 128] width 180 height 25
click at [555, 103] on li "Primary color #61dafb" at bounding box center [606, 103] width 180 height 25
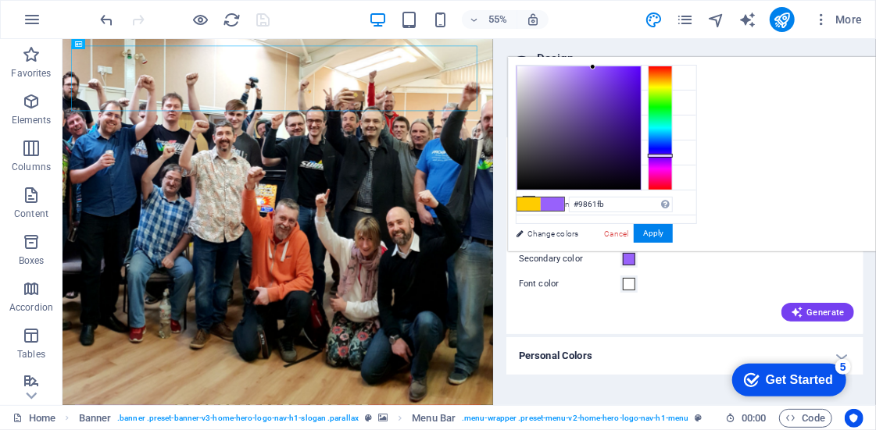
drag, startPoint x: 850, startPoint y: 116, endPoint x: 854, endPoint y: 155, distance: 38.5
click at [673, 155] on div at bounding box center [660, 128] width 25 height 125
click at [641, 69] on div at bounding box center [578, 127] width 123 height 123
click at [561, 105] on li "Primary color #61dafb" at bounding box center [606, 103] width 180 height 25
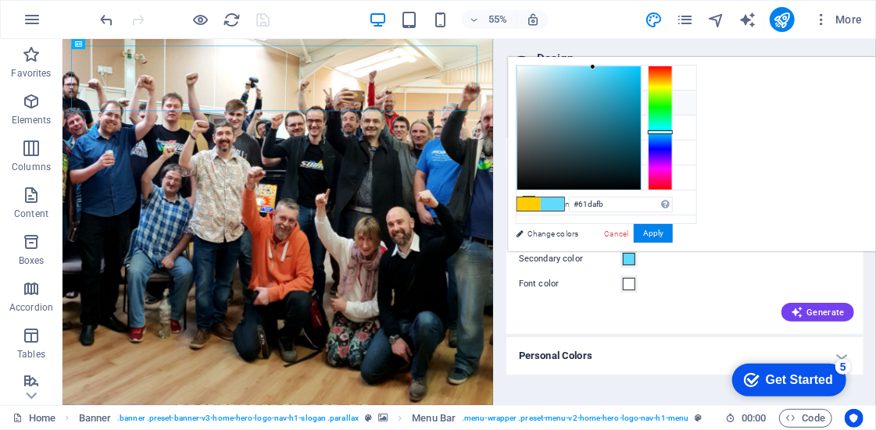
click at [561, 105] on li "Primary color #61dafb" at bounding box center [606, 103] width 180 height 25
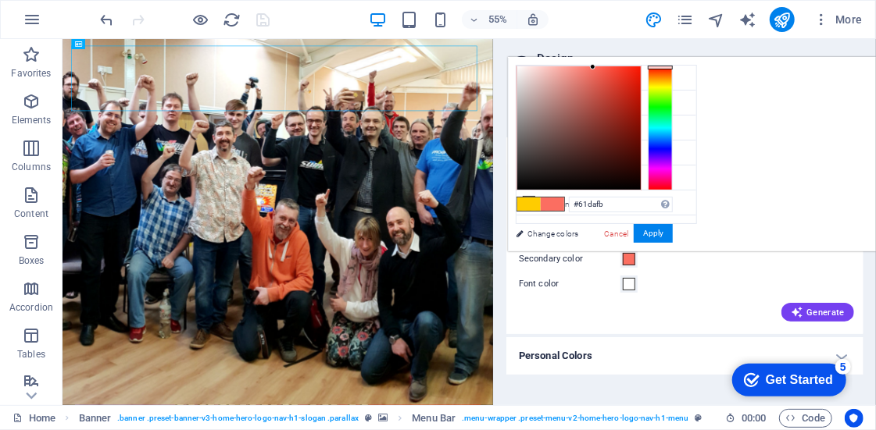
click at [673, 66] on div at bounding box center [660, 128] width 25 height 125
click at [609, 101] on small "#61dafb" at bounding box center [604, 105] width 23 height 11
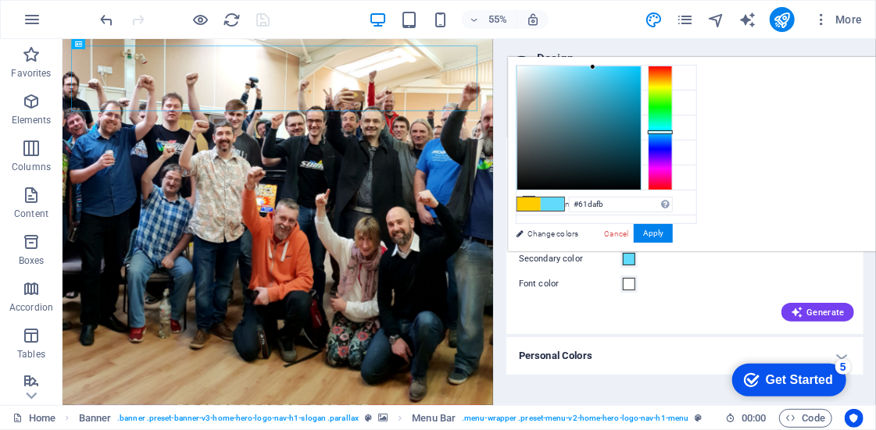
click at [673, 67] on div at bounding box center [660, 128] width 25 height 125
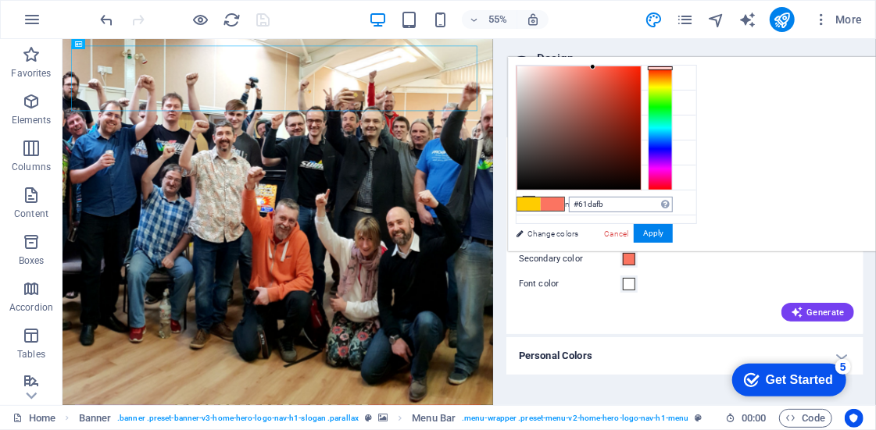
type input "#fb7461"
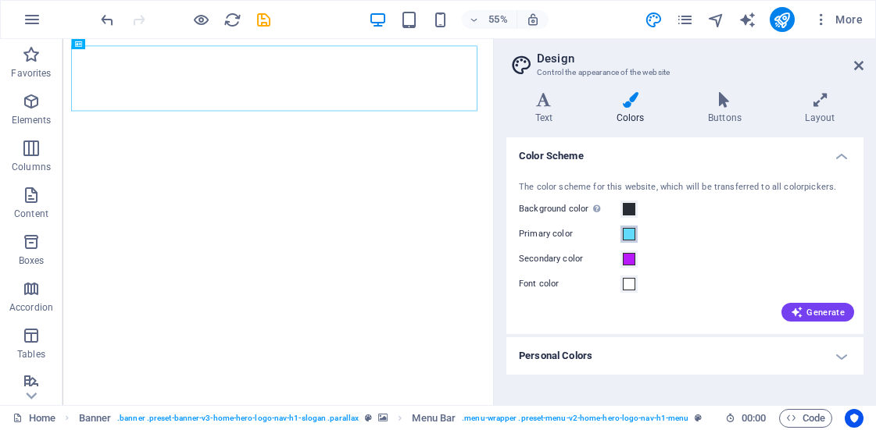
click at [628, 238] on span at bounding box center [629, 234] width 12 height 12
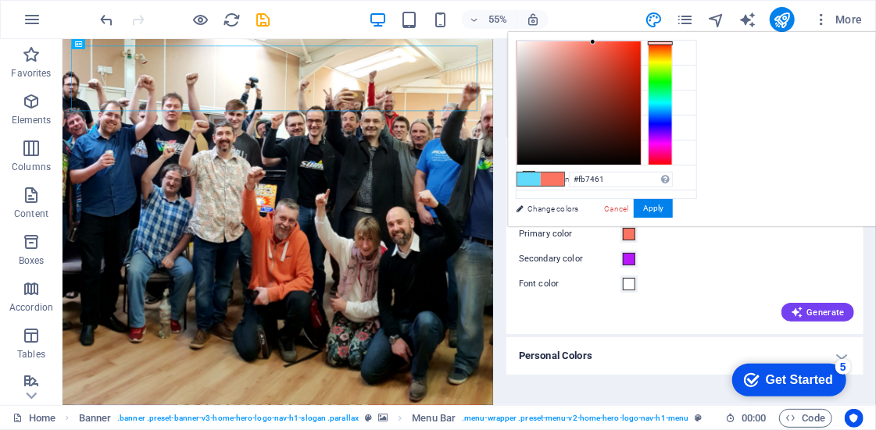
click at [673, 42] on div at bounding box center [660, 103] width 25 height 125
drag, startPoint x: 829, startPoint y: 48, endPoint x: 834, endPoint y: 41, distance: 8.3
click at [641, 41] on div at bounding box center [578, 102] width 123 height 123
click at [673, 212] on button "Apply" at bounding box center [652, 208] width 39 height 19
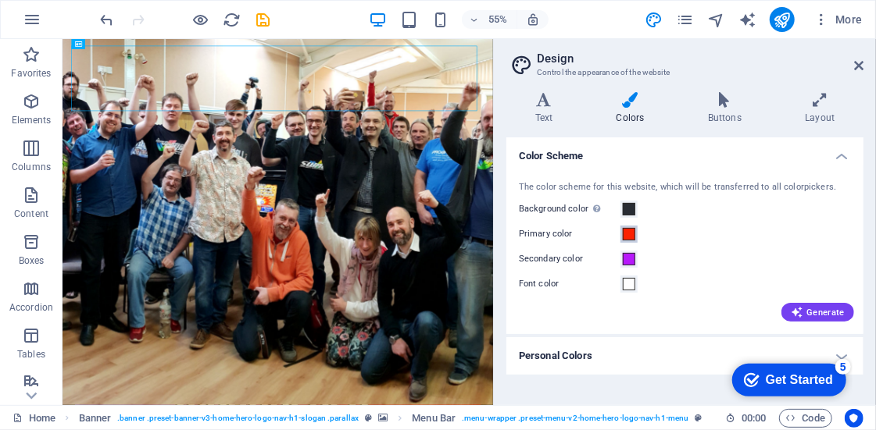
click at [632, 235] on span at bounding box center [629, 234] width 12 height 12
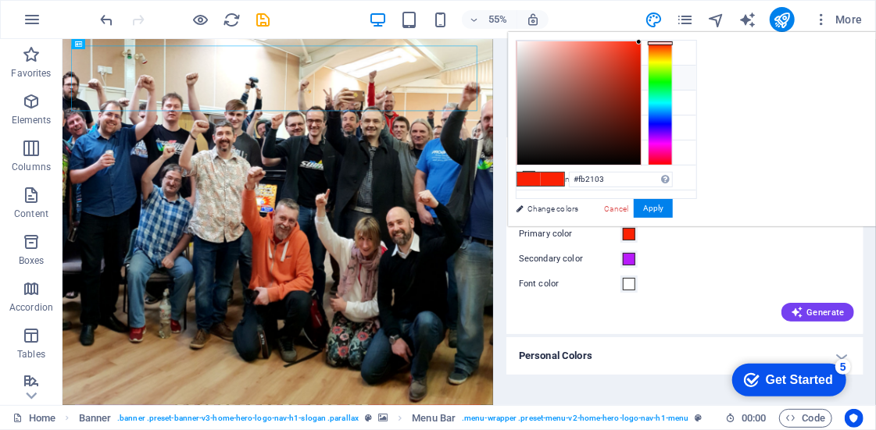
click at [567, 76] on li "Primary color #61dafb" at bounding box center [606, 78] width 180 height 25
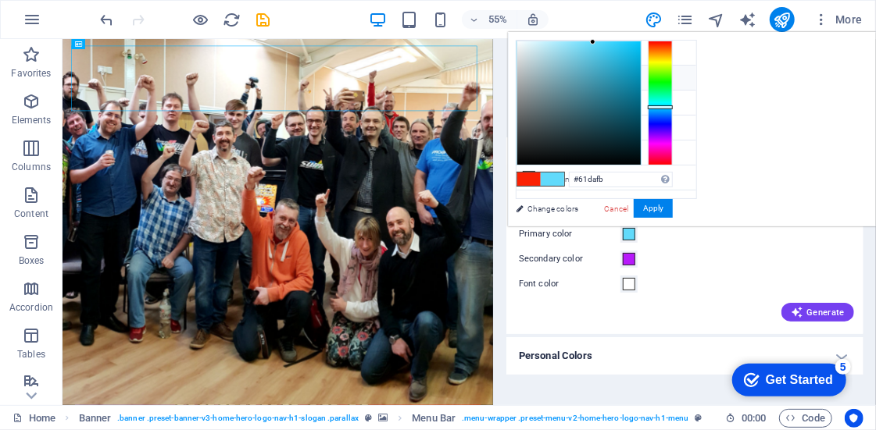
click at [567, 76] on li "Primary color #61dafb" at bounding box center [606, 78] width 180 height 25
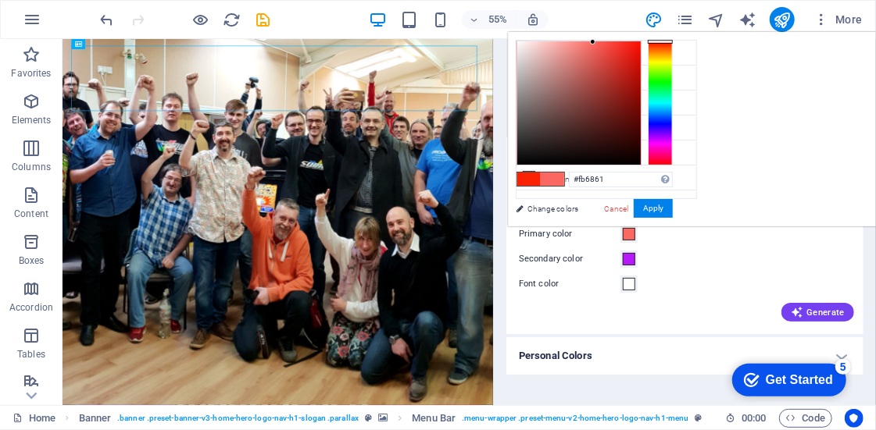
click at [673, 41] on div at bounding box center [660, 103] width 25 height 125
type input "#f01207"
click at [641, 47] on div at bounding box center [578, 102] width 123 height 123
click at [673, 207] on button "Apply" at bounding box center [652, 208] width 39 height 19
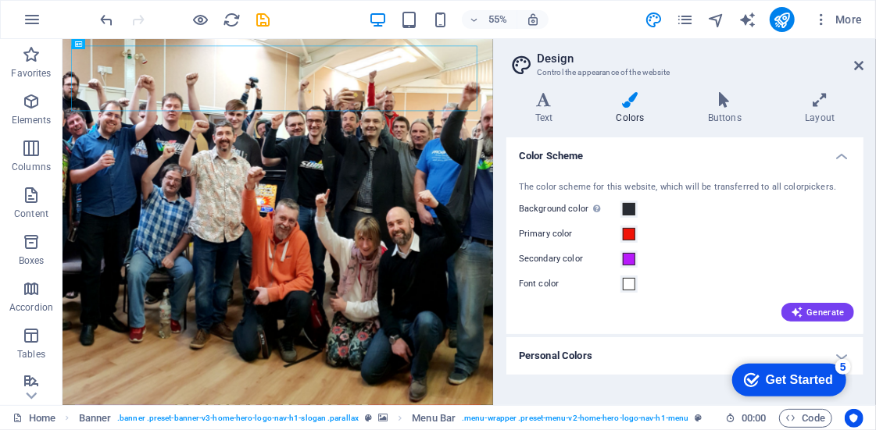
click at [838, 353] on h4 "Personal Colors" at bounding box center [684, 355] width 357 height 37
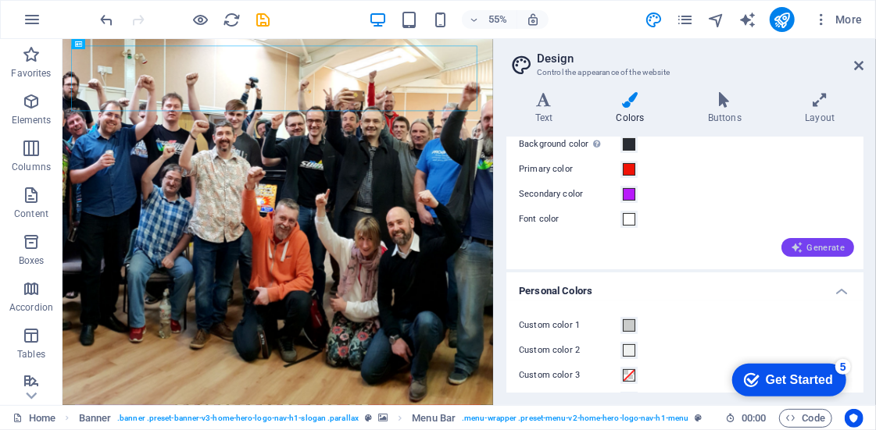
click at [811, 248] on span "Generate" at bounding box center [818, 247] width 54 height 12
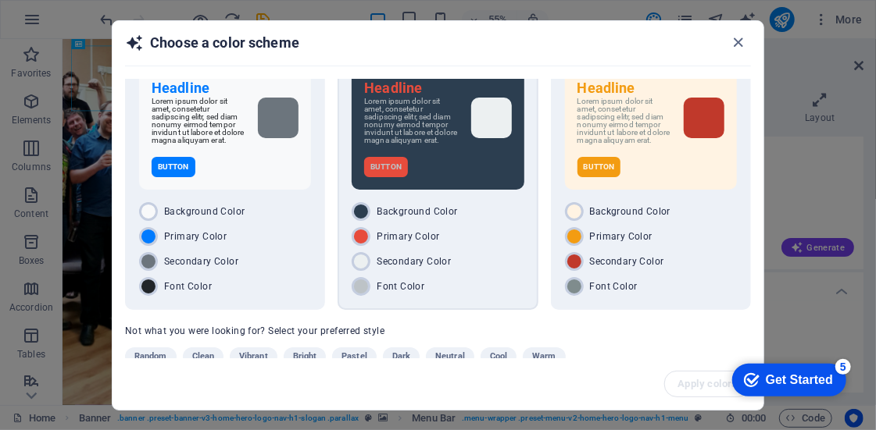
scroll to position [75, 0]
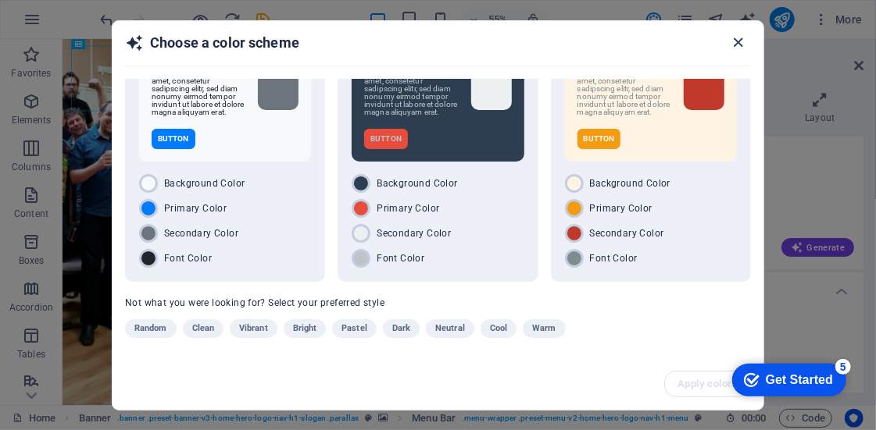
click at [735, 35] on icon "button" at bounding box center [739, 43] width 18 height 18
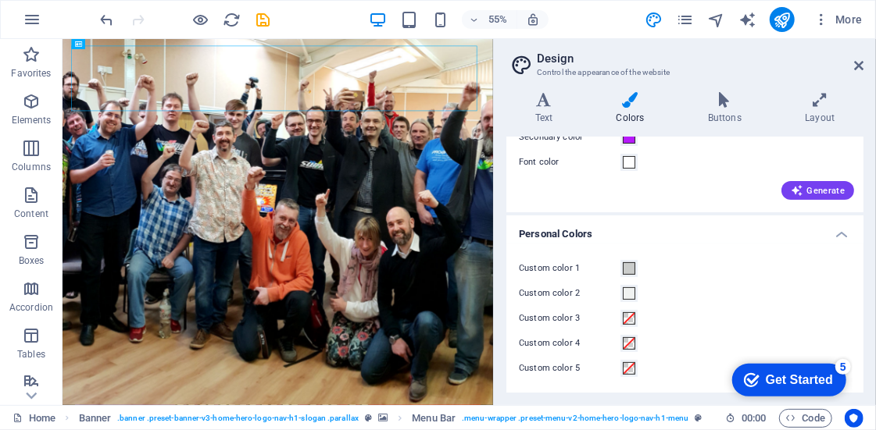
scroll to position [0, 0]
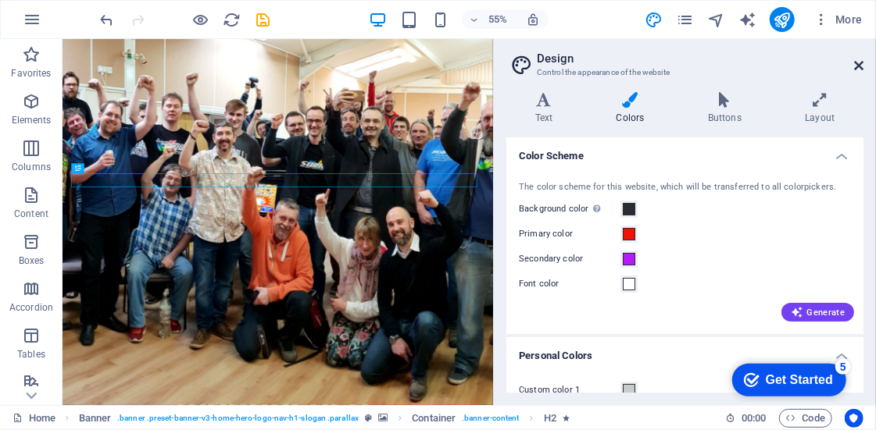
click at [856, 64] on icon at bounding box center [858, 65] width 9 height 12
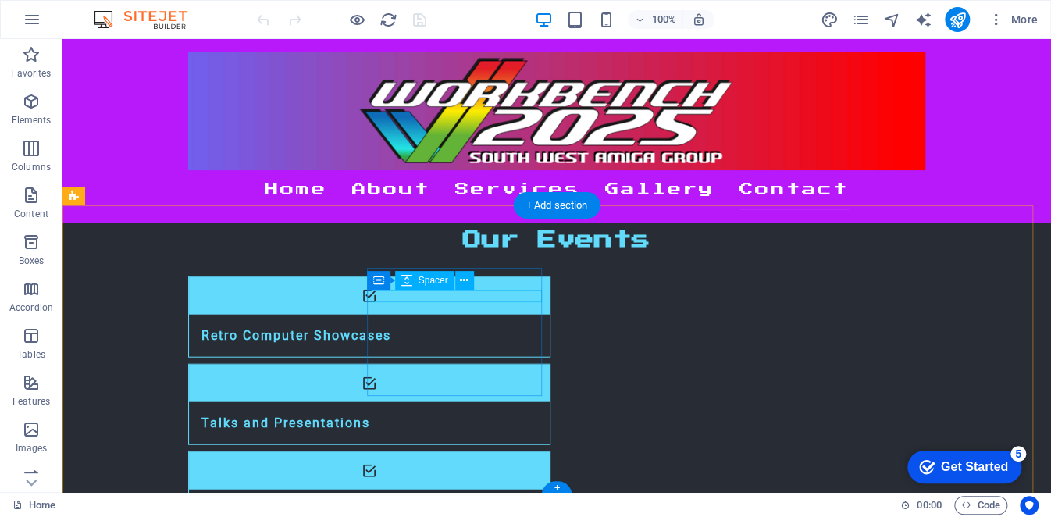
scroll to position [1444, 0]
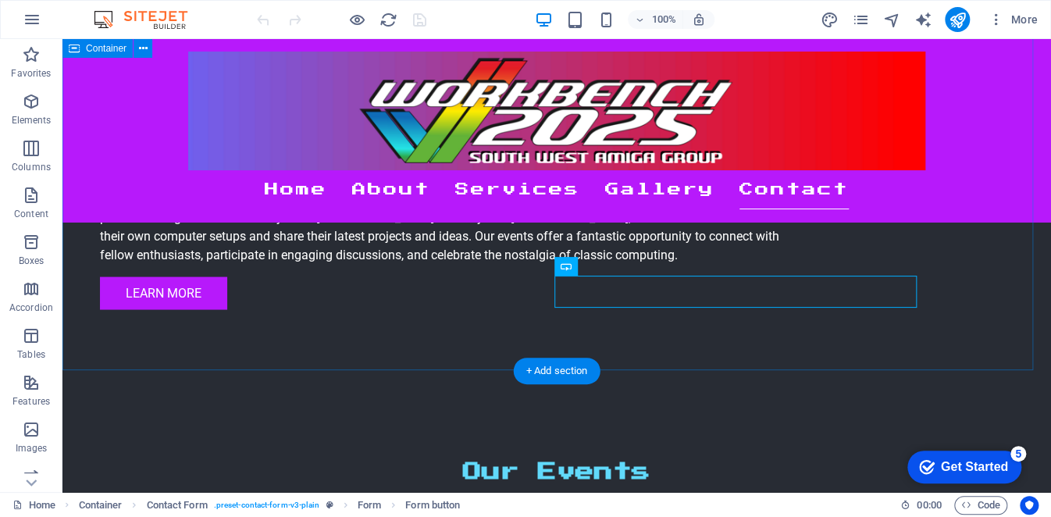
scroll to position [1522, 0]
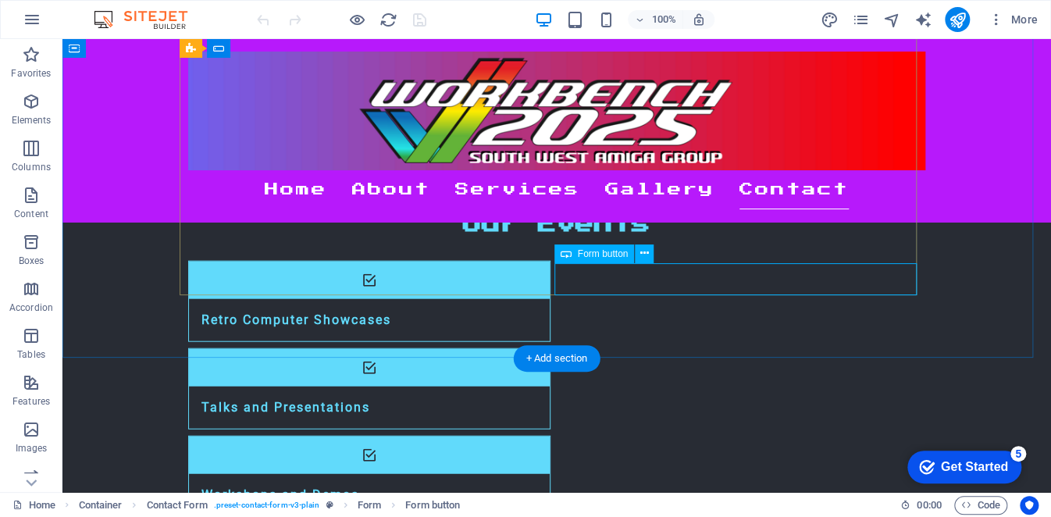
click at [645, 255] on icon at bounding box center [645, 253] width 9 height 16
click at [601, 259] on div "Form button" at bounding box center [595, 253] width 80 height 19
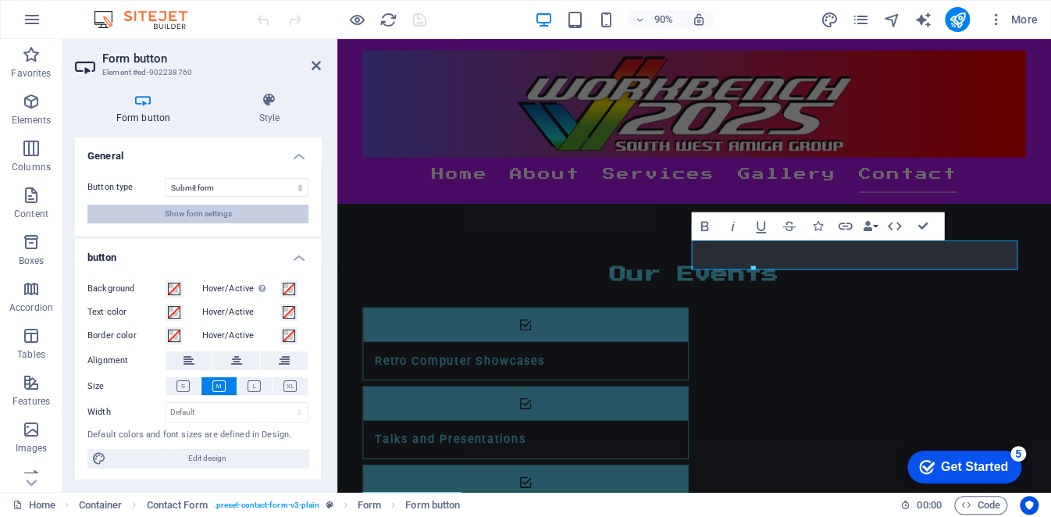
scroll to position [0, 0]
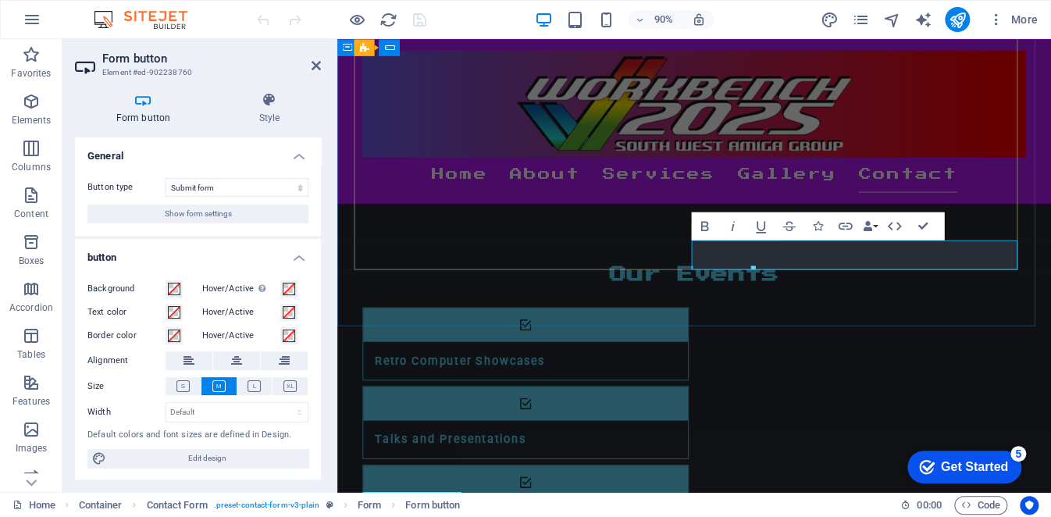
drag, startPoint x: 958, startPoint y: 281, endPoint x: 883, endPoint y: 279, distance: 75.0
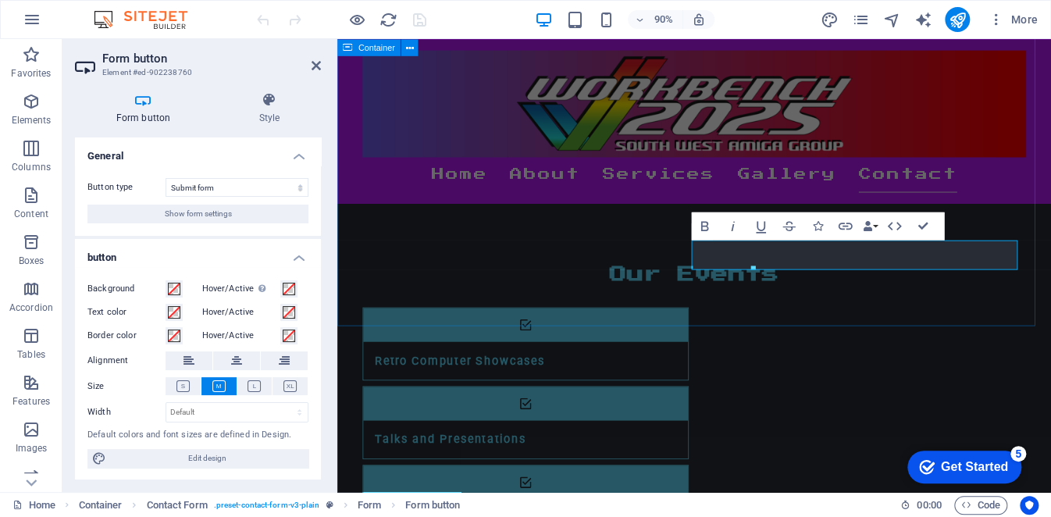
type button "Submit"
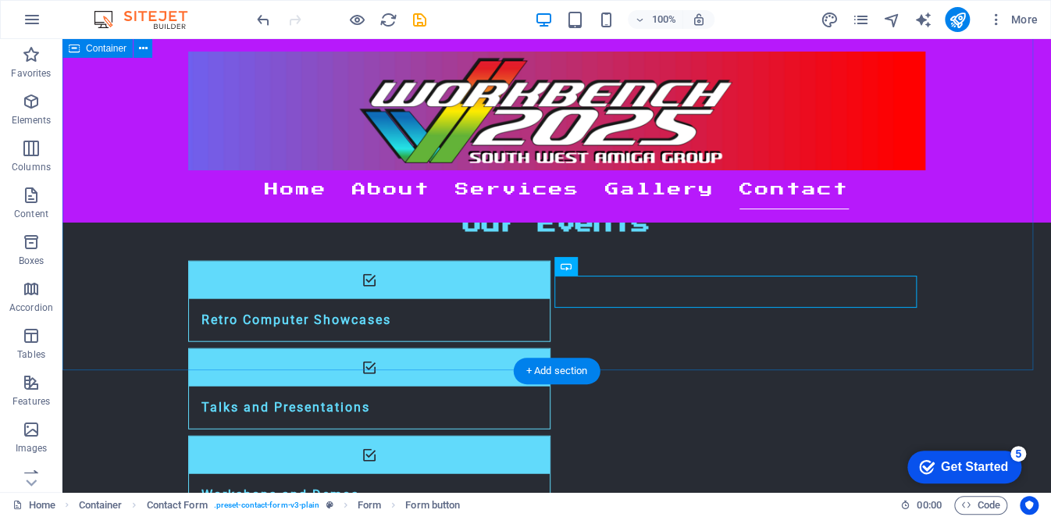
scroll to position [1365, 0]
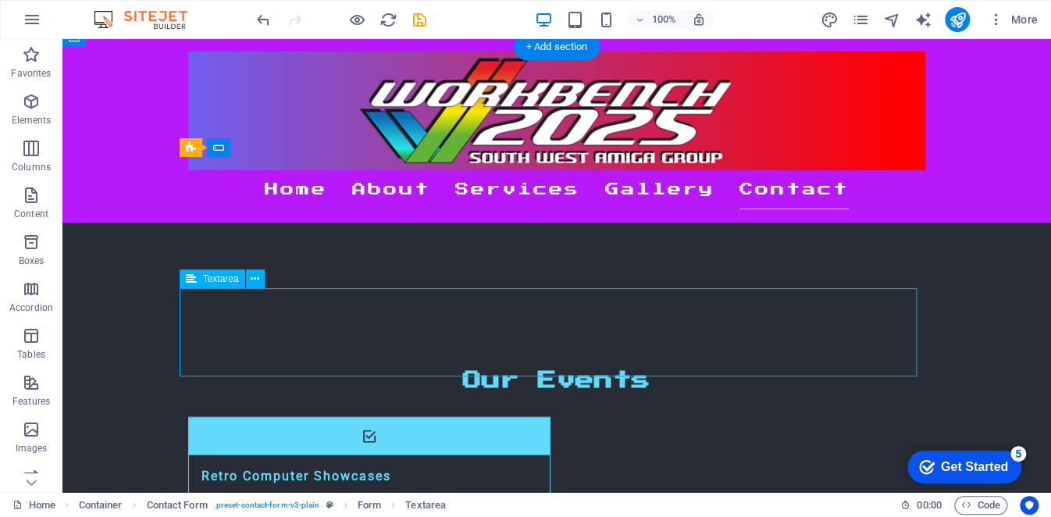
scroll to position [1287, 0]
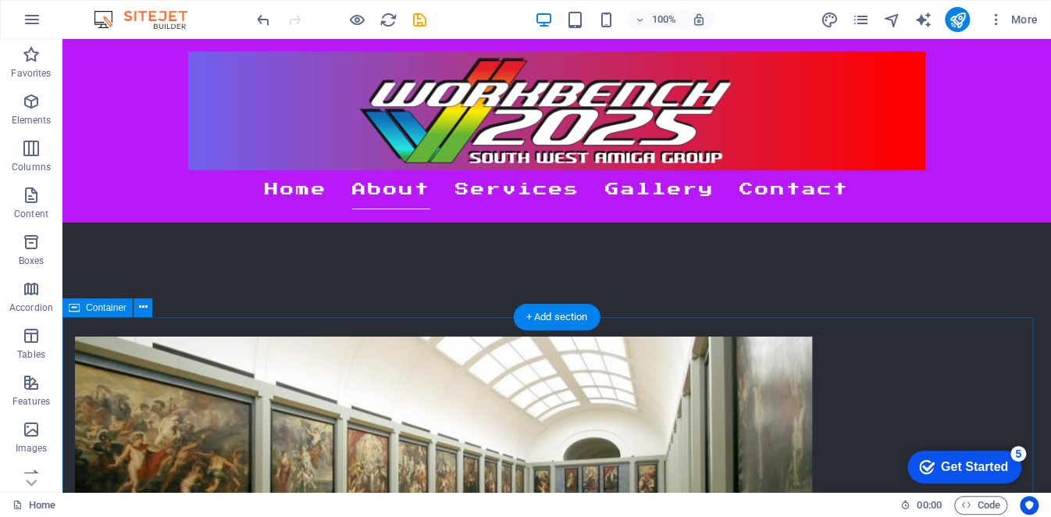
scroll to position [506, 0]
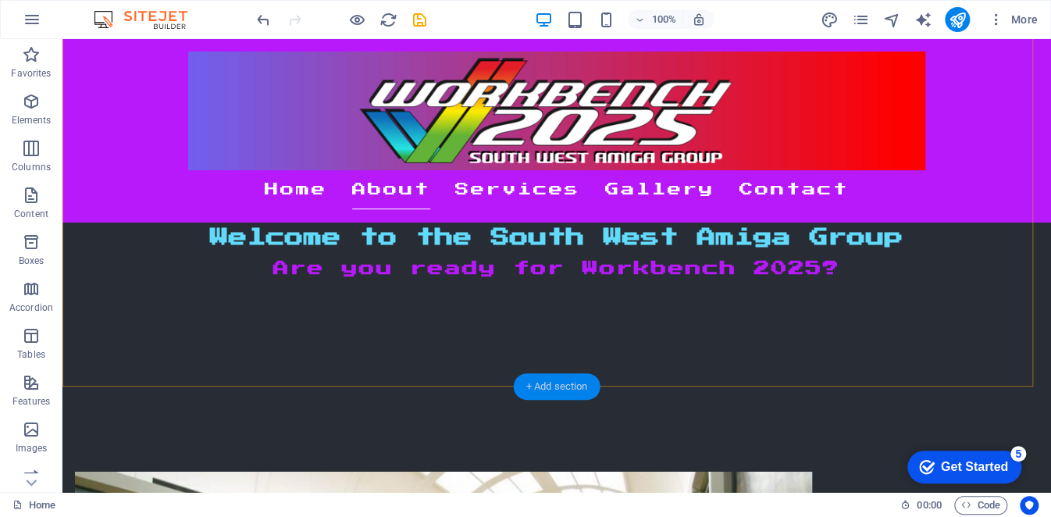
click at [555, 384] on div "+ Add section" at bounding box center [557, 386] width 87 height 27
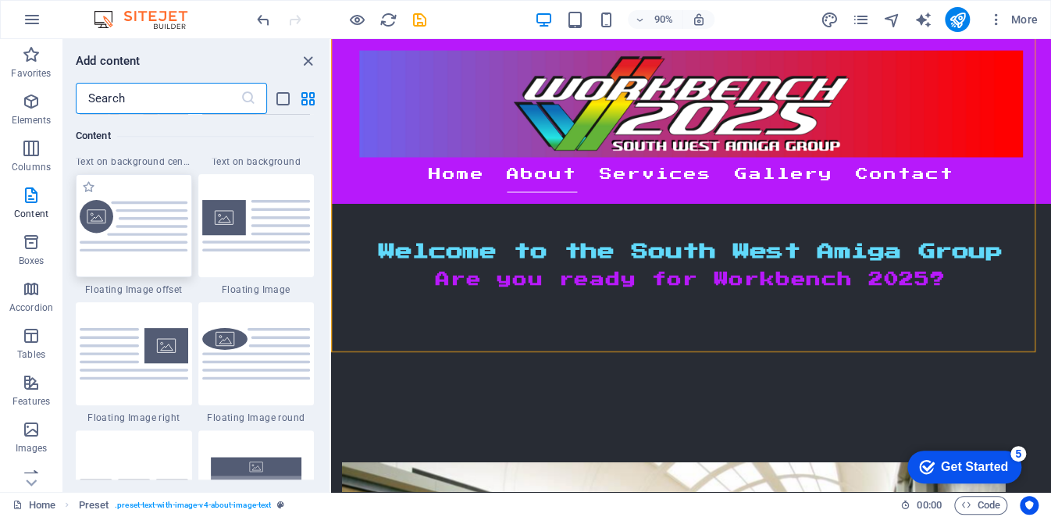
scroll to position [3592, 0]
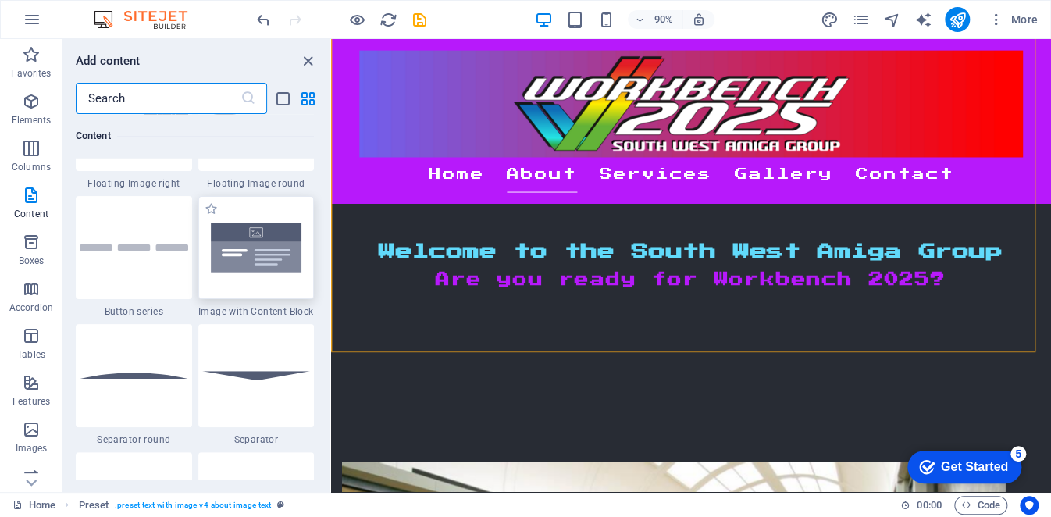
click at [243, 256] on img at bounding box center [256, 248] width 109 height 72
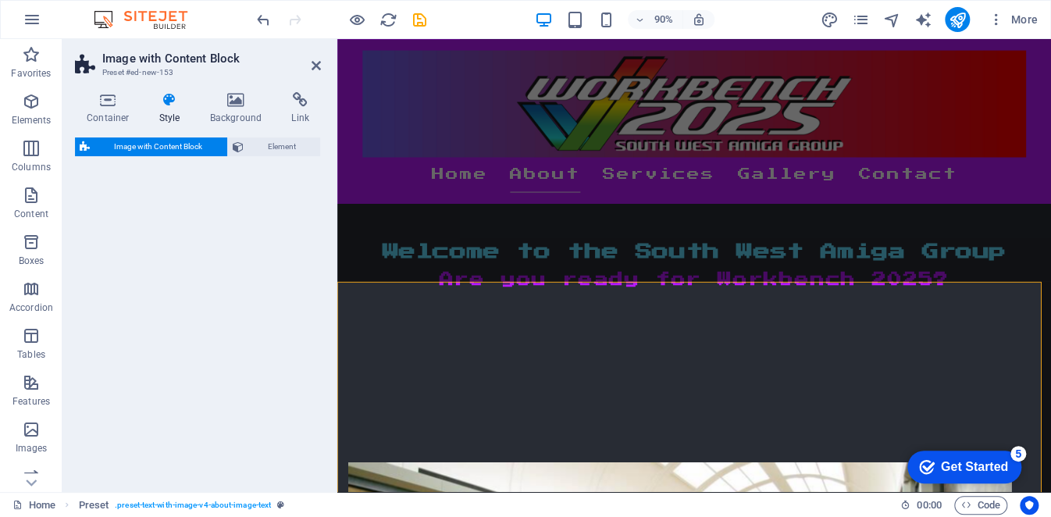
scroll to position [584, 0]
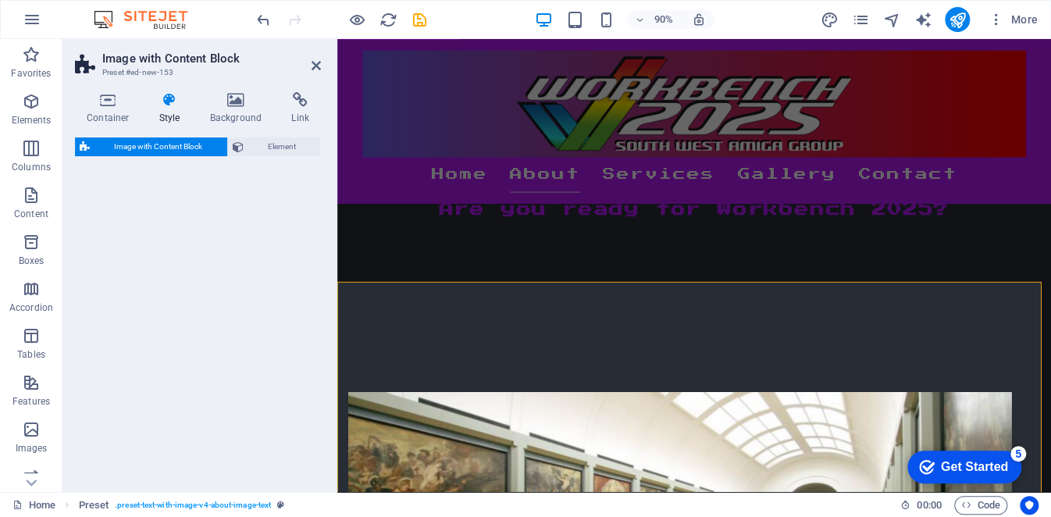
select select "rem"
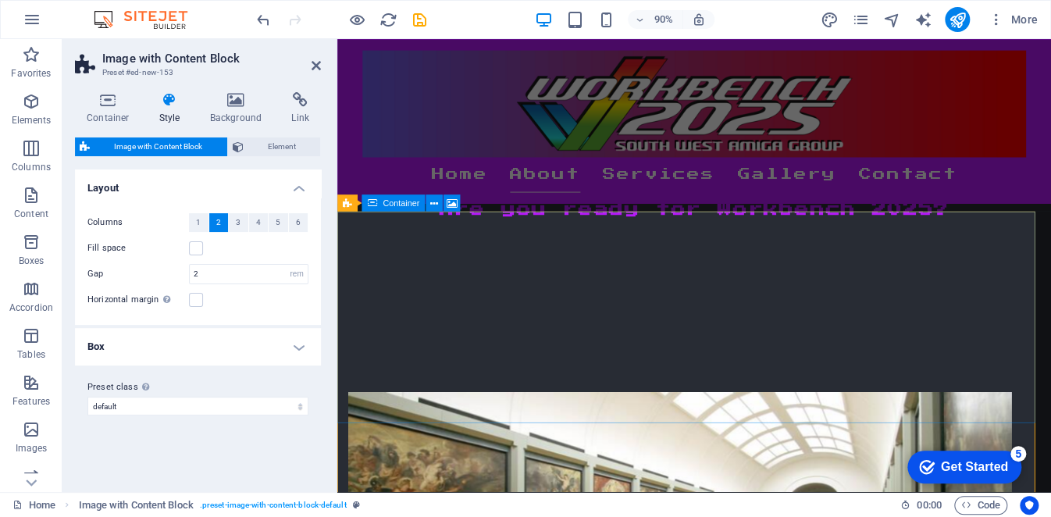
scroll to position [662, 0]
